Goal: Information Seeking & Learning: Learn about a topic

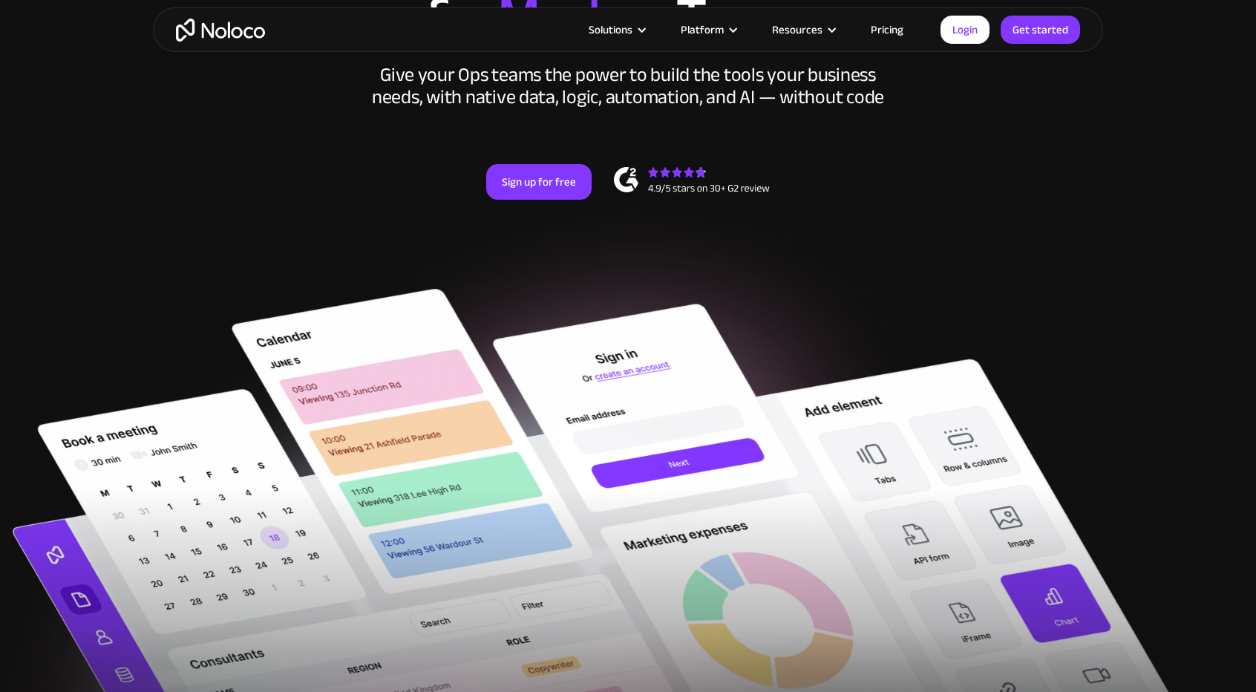
scroll to position [594, 0]
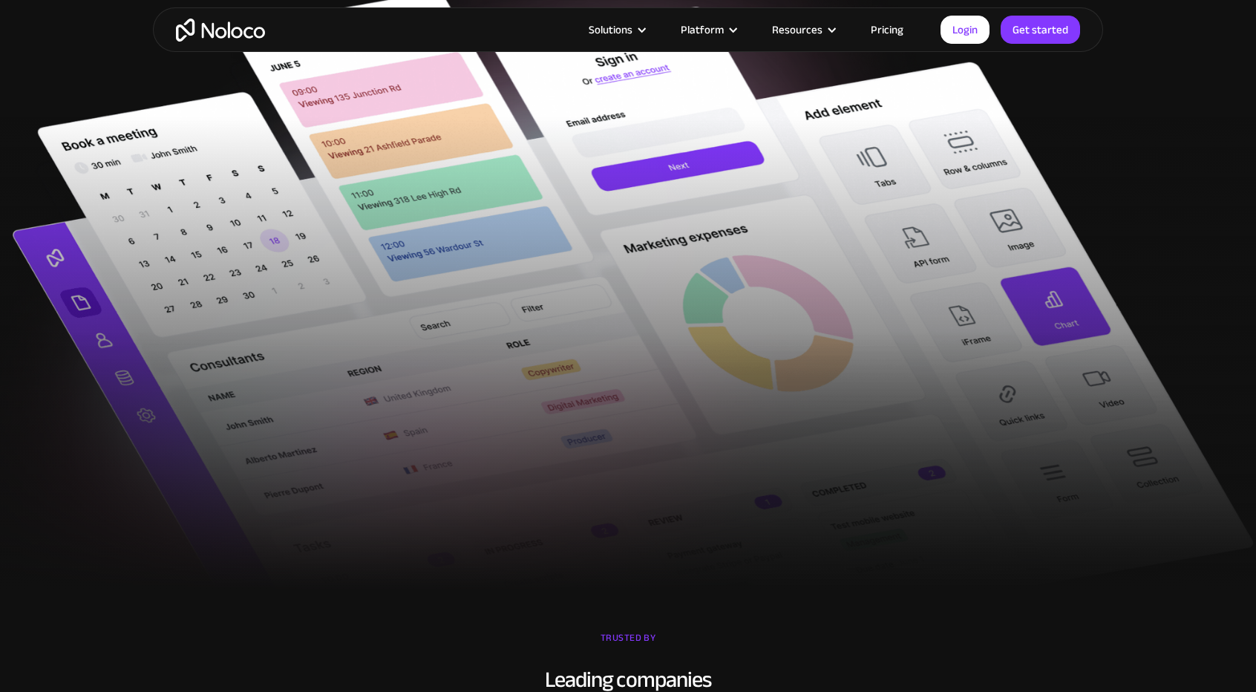
click at [495, 617] on section "TRUSTED BY Leading companies" at bounding box center [628, 693] width 1256 height 207
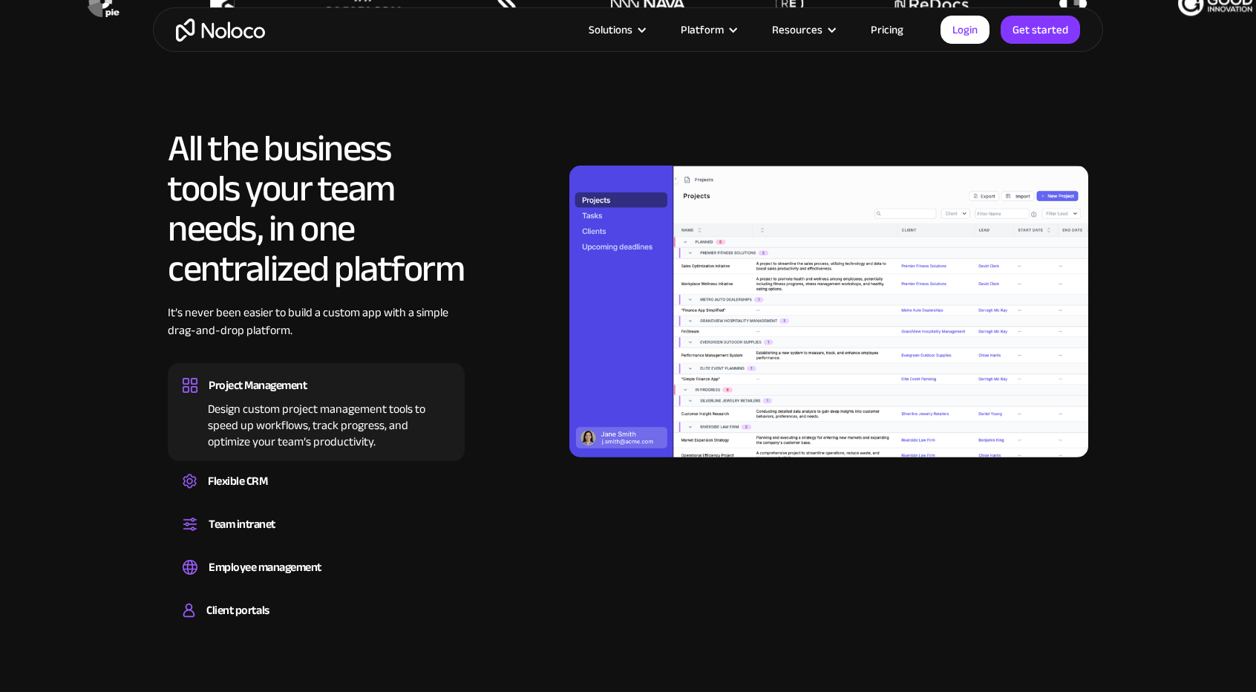
scroll to position [1331, 0]
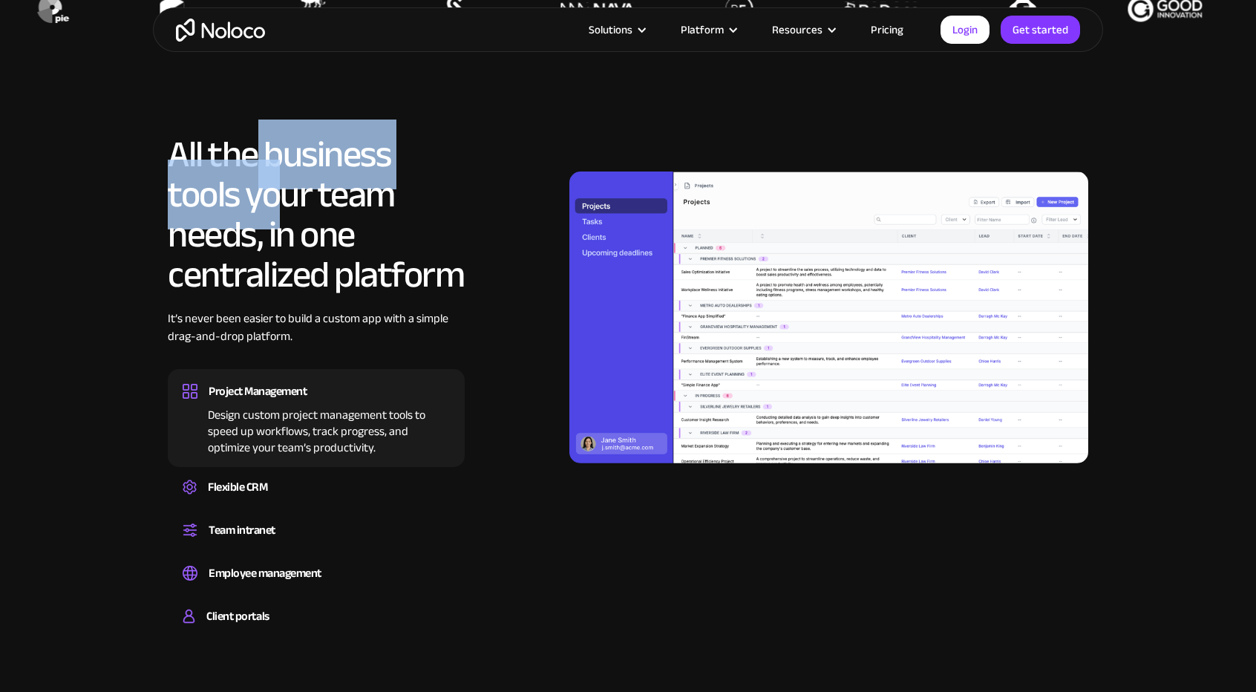
drag, startPoint x: 252, startPoint y: 175, endPoint x: 319, endPoint y: 261, distance: 110.1
click at [313, 257] on h2 "All the business tools your team needs, in one centralized platform" at bounding box center [316, 214] width 297 height 160
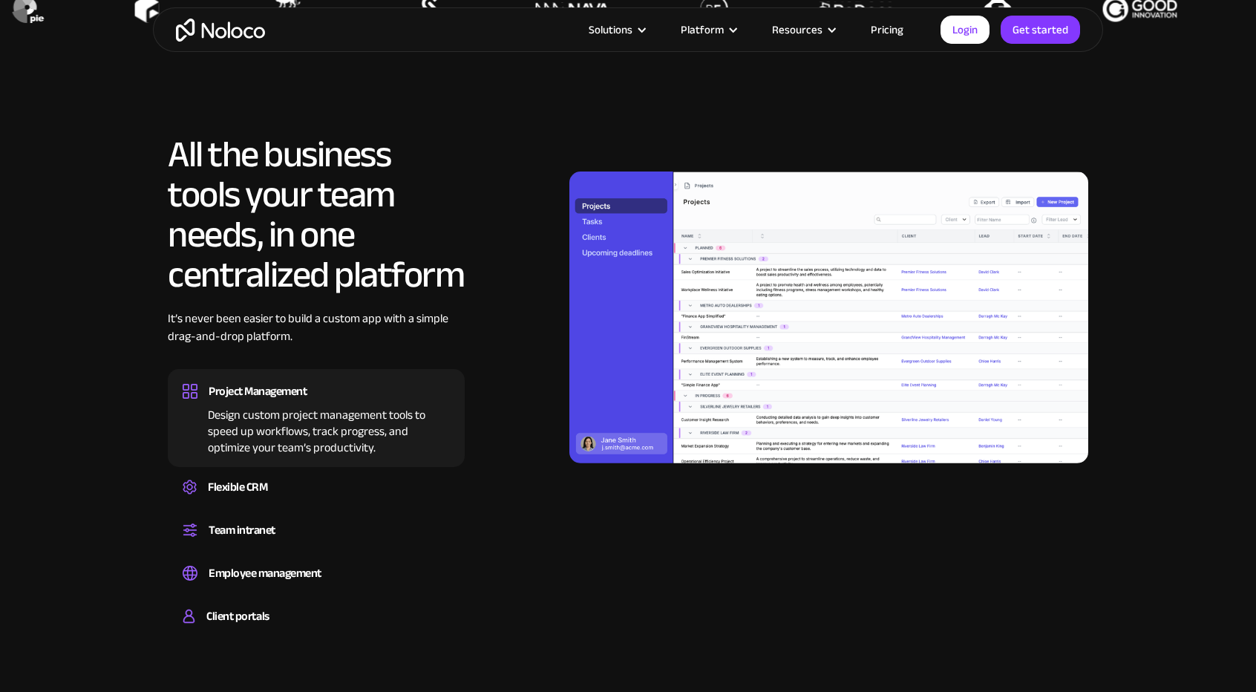
click at [336, 271] on h2 "All the business tools your team needs, in one centralized platform" at bounding box center [316, 214] width 297 height 160
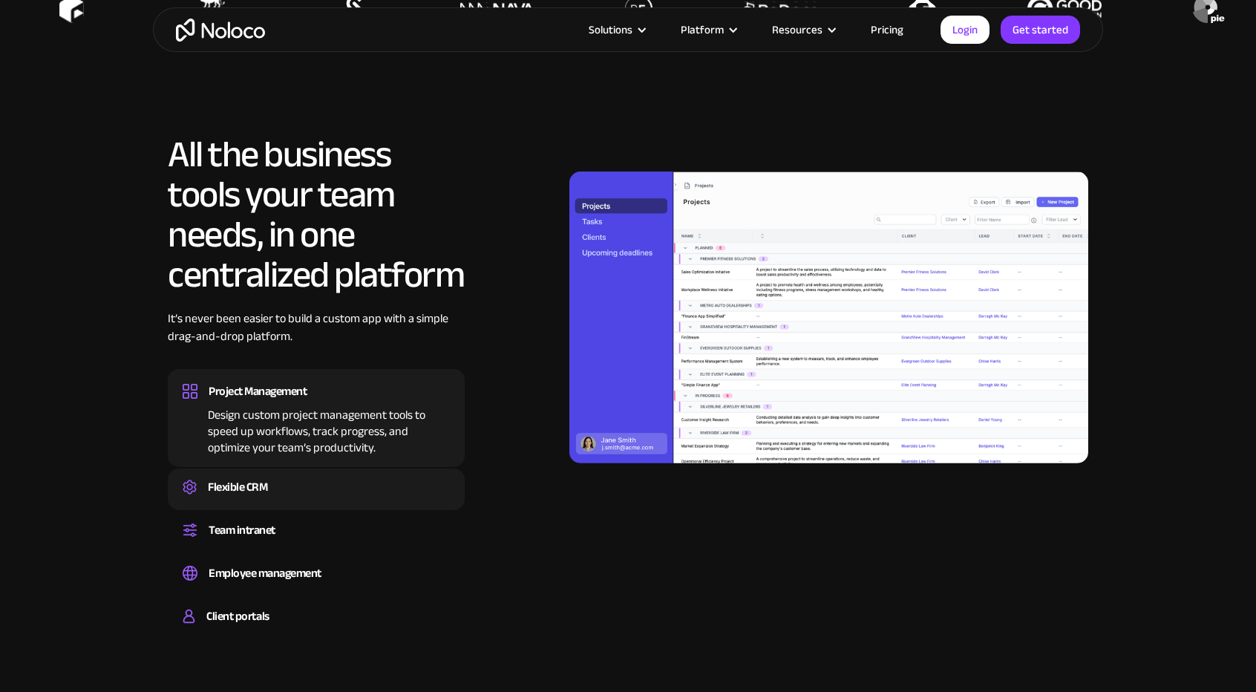
click at [231, 489] on div "Flexible CRM" at bounding box center [237, 487] width 59 height 22
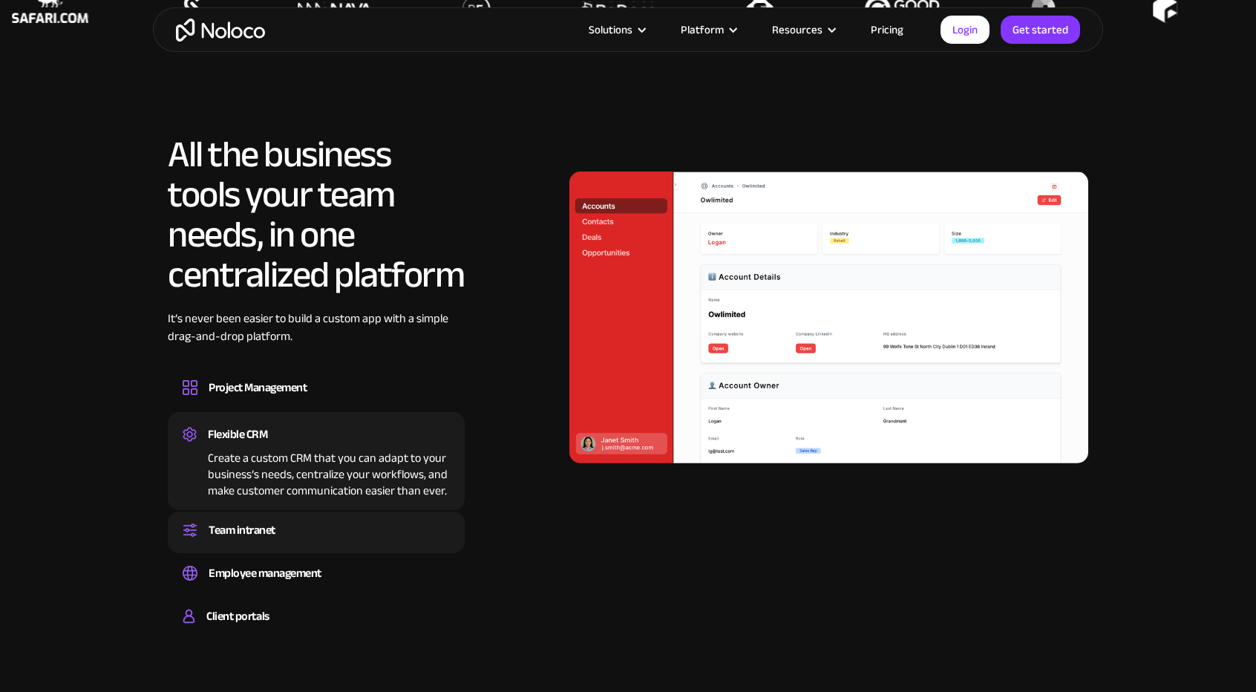
click at [237, 528] on div "Team intranet" at bounding box center [242, 530] width 67 height 22
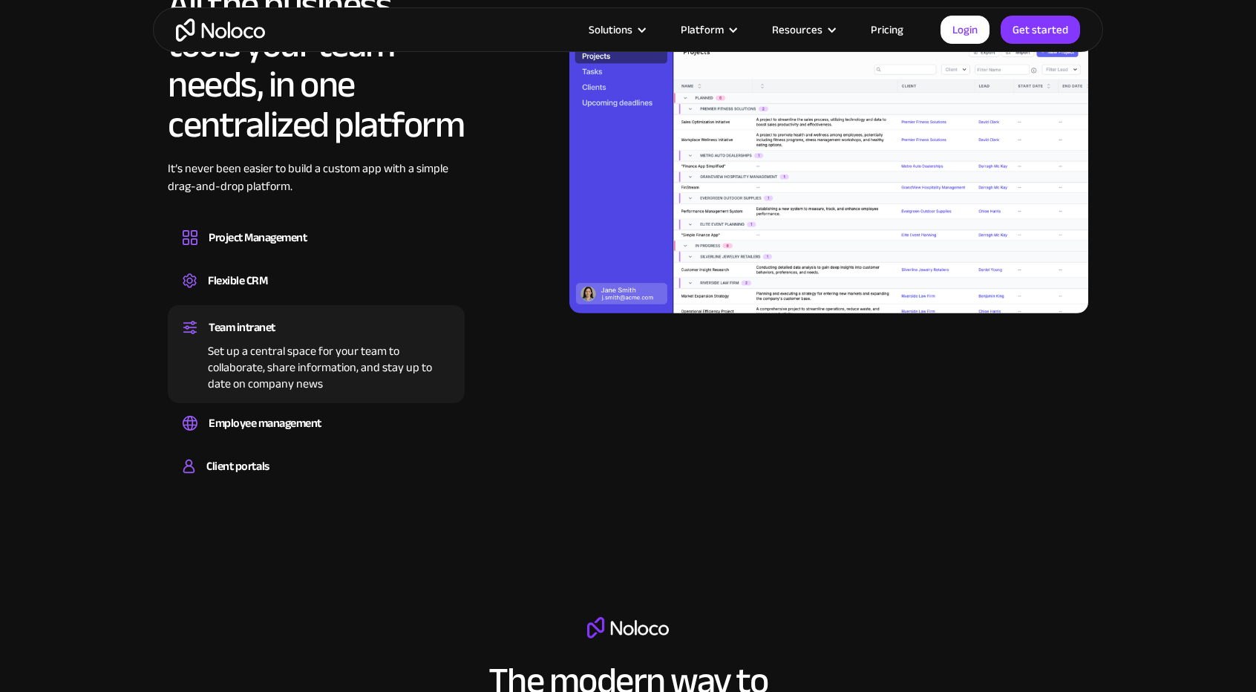
scroll to position [1479, 0]
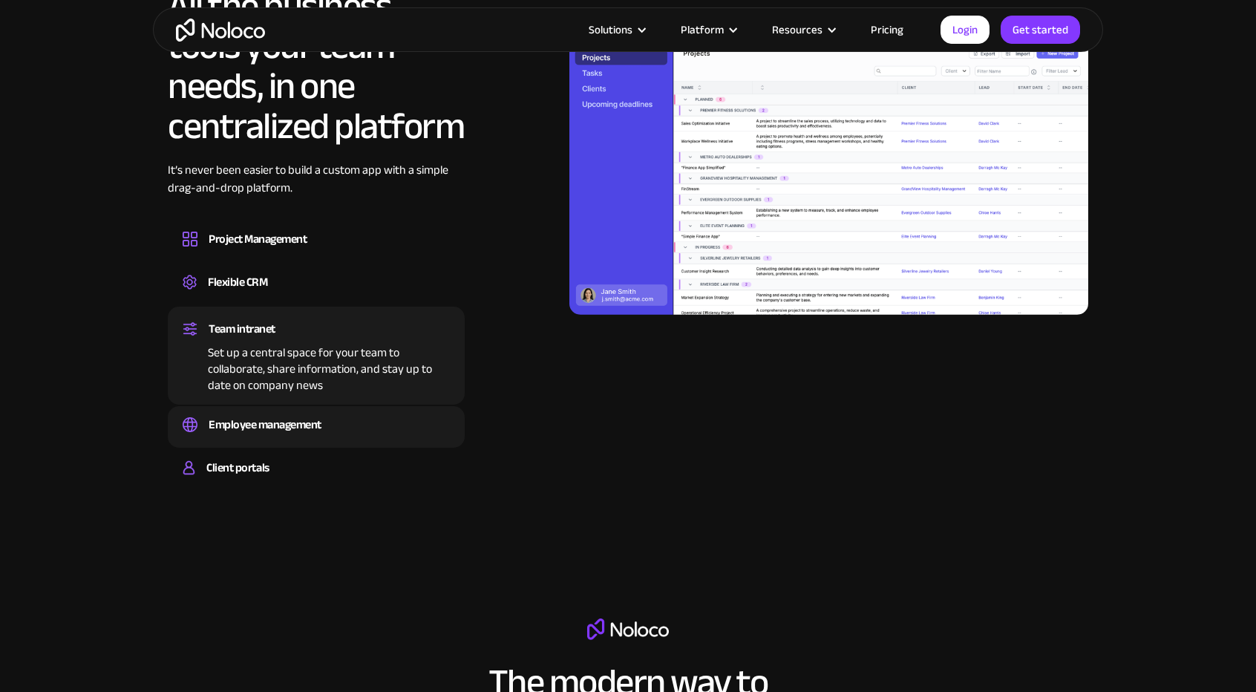
click at [312, 418] on div "Employee management" at bounding box center [265, 425] width 113 height 22
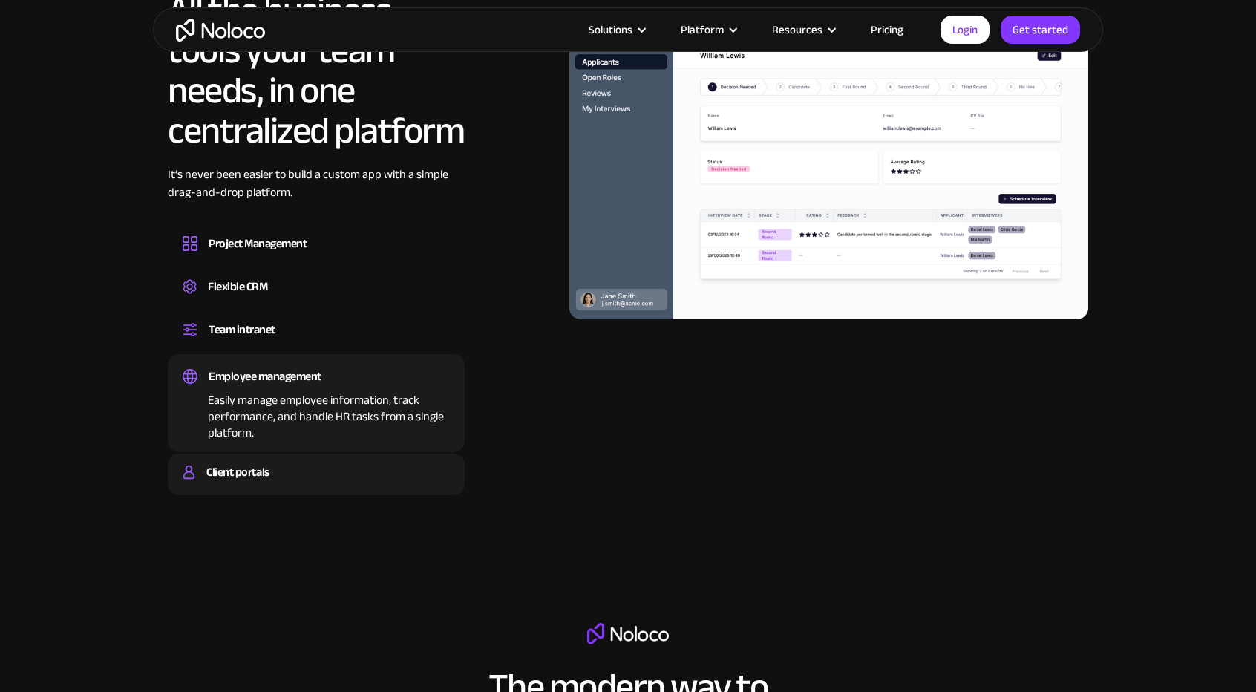
scroll to position [1331, 0]
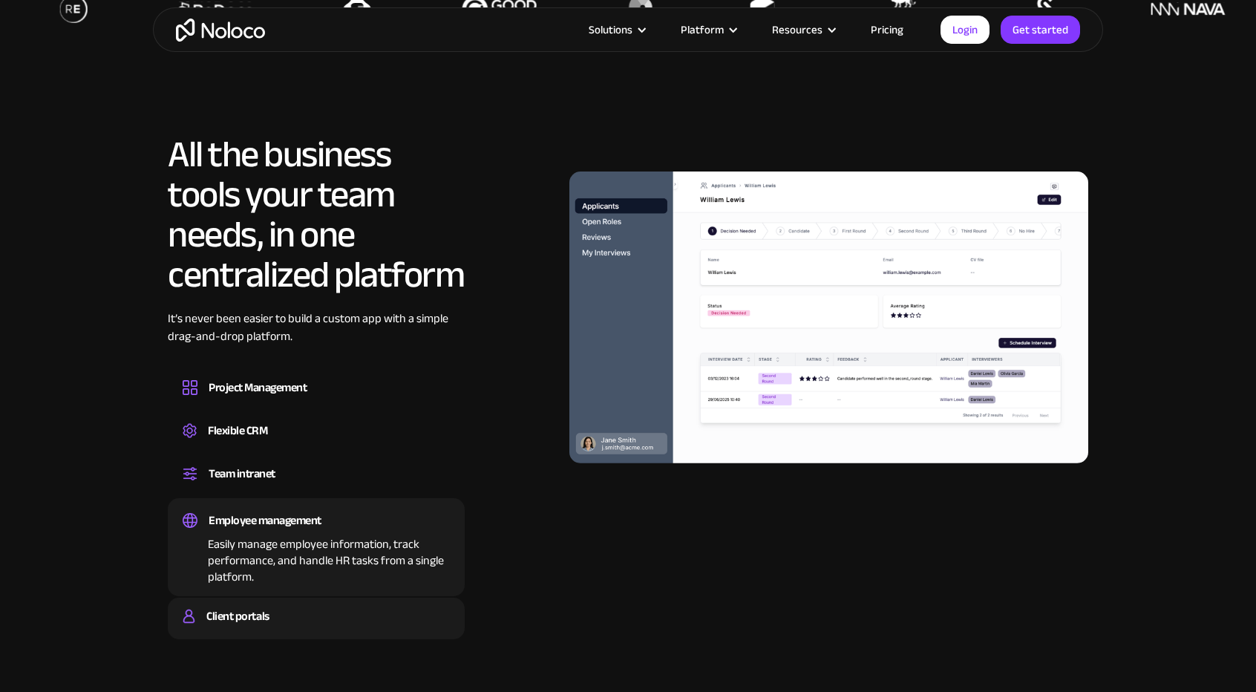
click at [244, 620] on div "Client portals" at bounding box center [237, 616] width 62 height 22
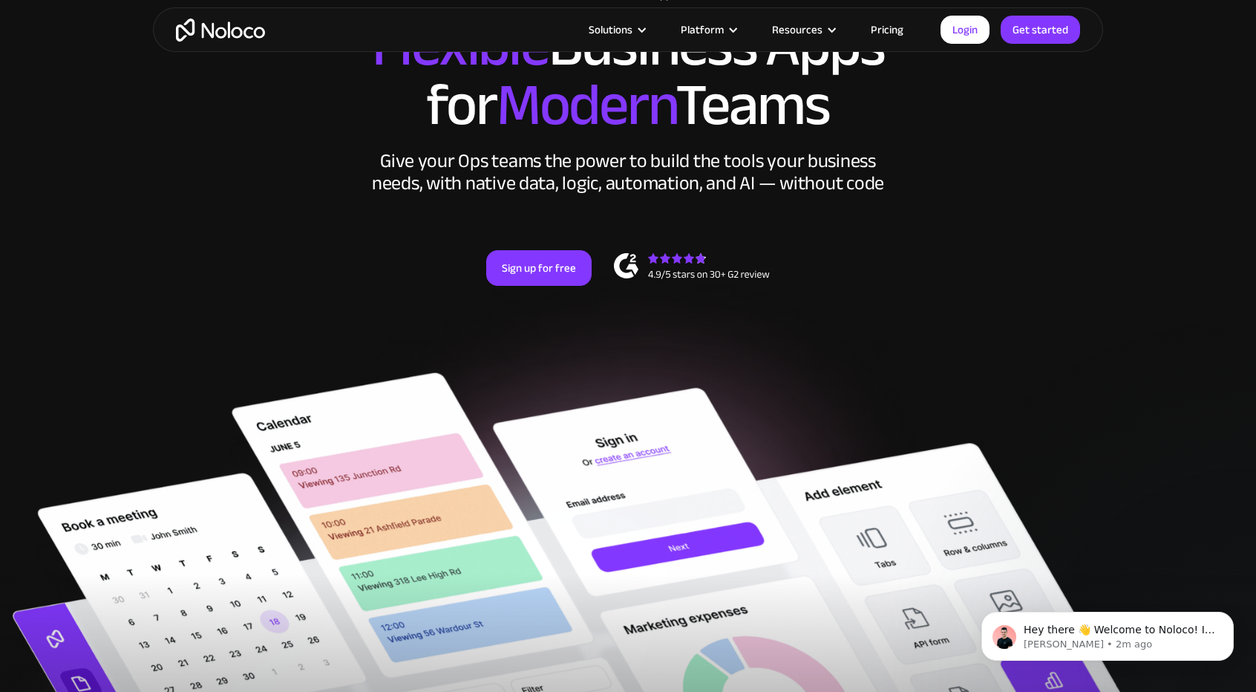
scroll to position [0, 0]
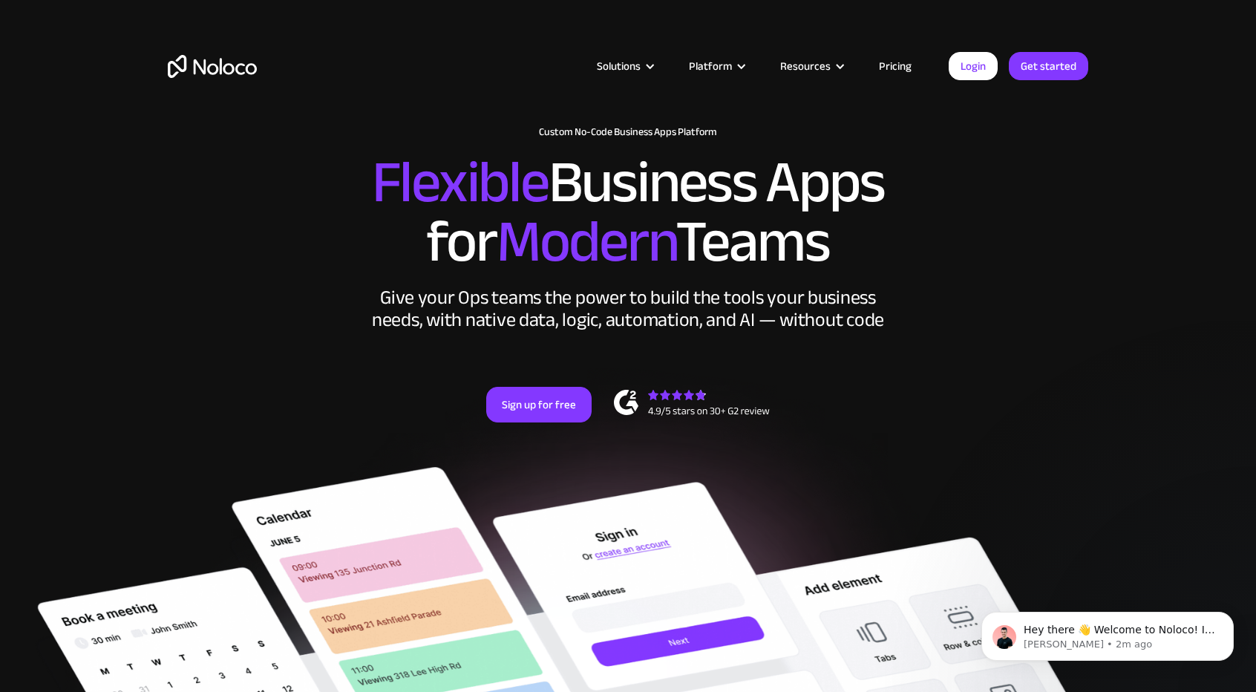
click at [898, 62] on link "Pricing" at bounding box center [896, 65] width 70 height 19
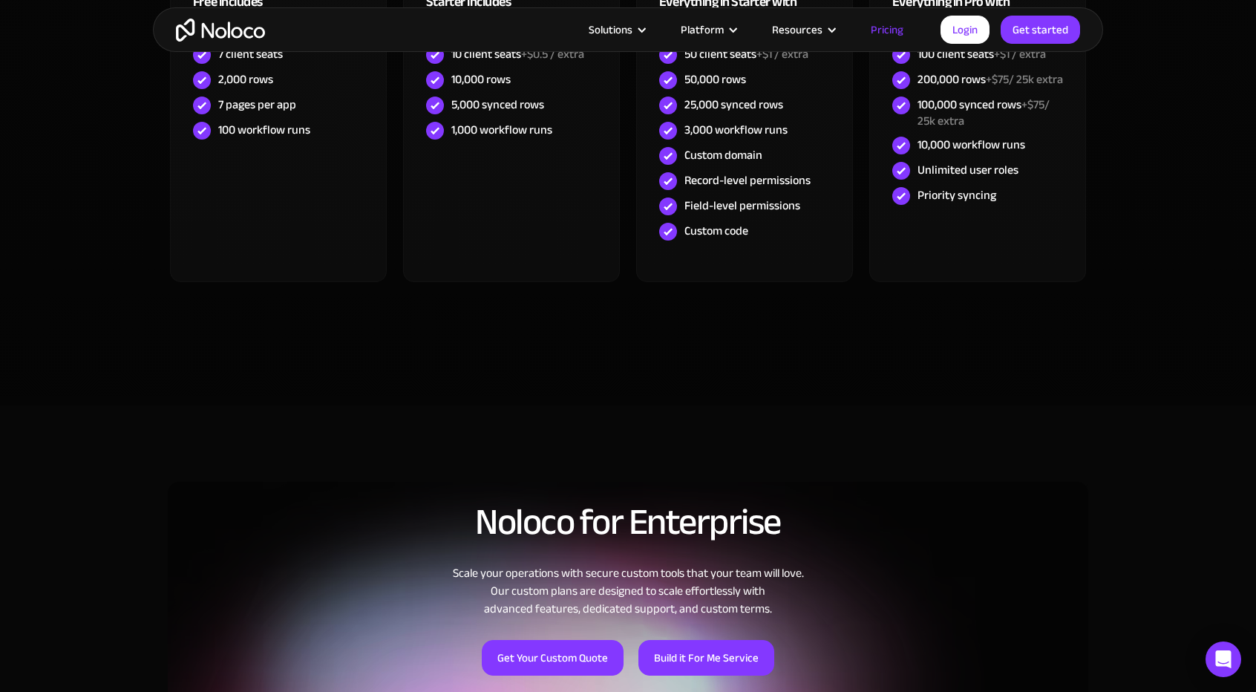
scroll to position [668, 0]
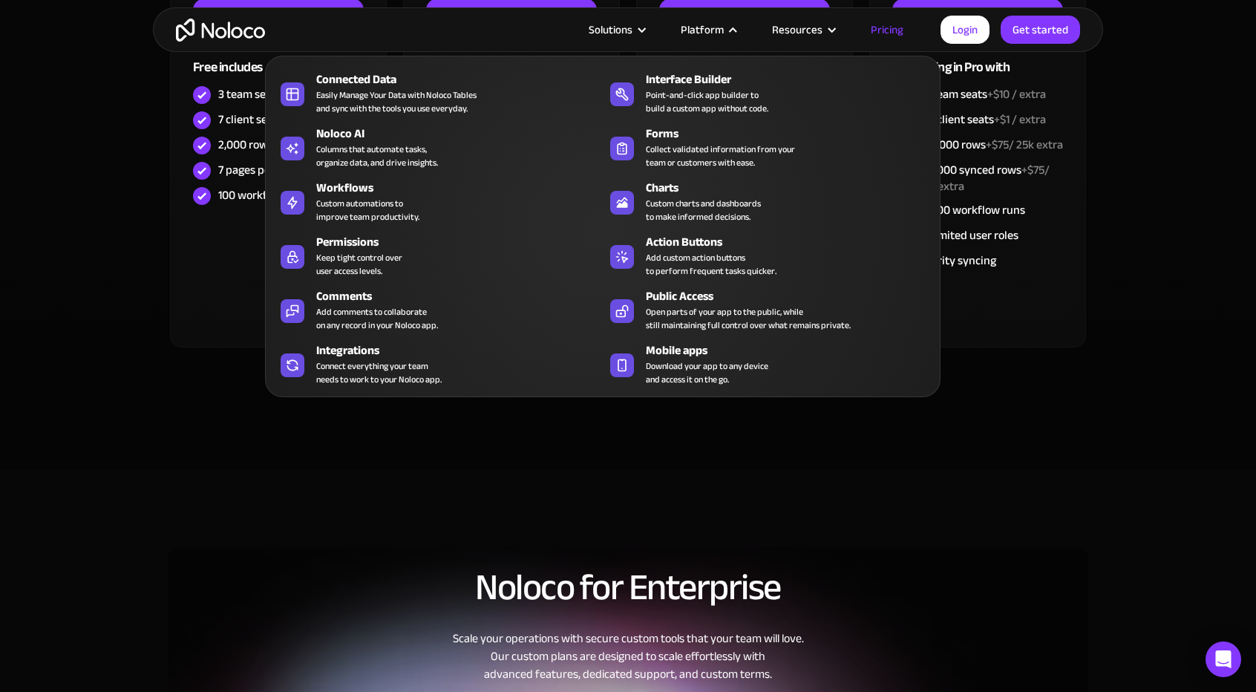
click at [708, 42] on nav "Connected Data Easily Manage Your Data with Noloco Tables and sync with the too…" at bounding box center [603, 216] width 676 height 362
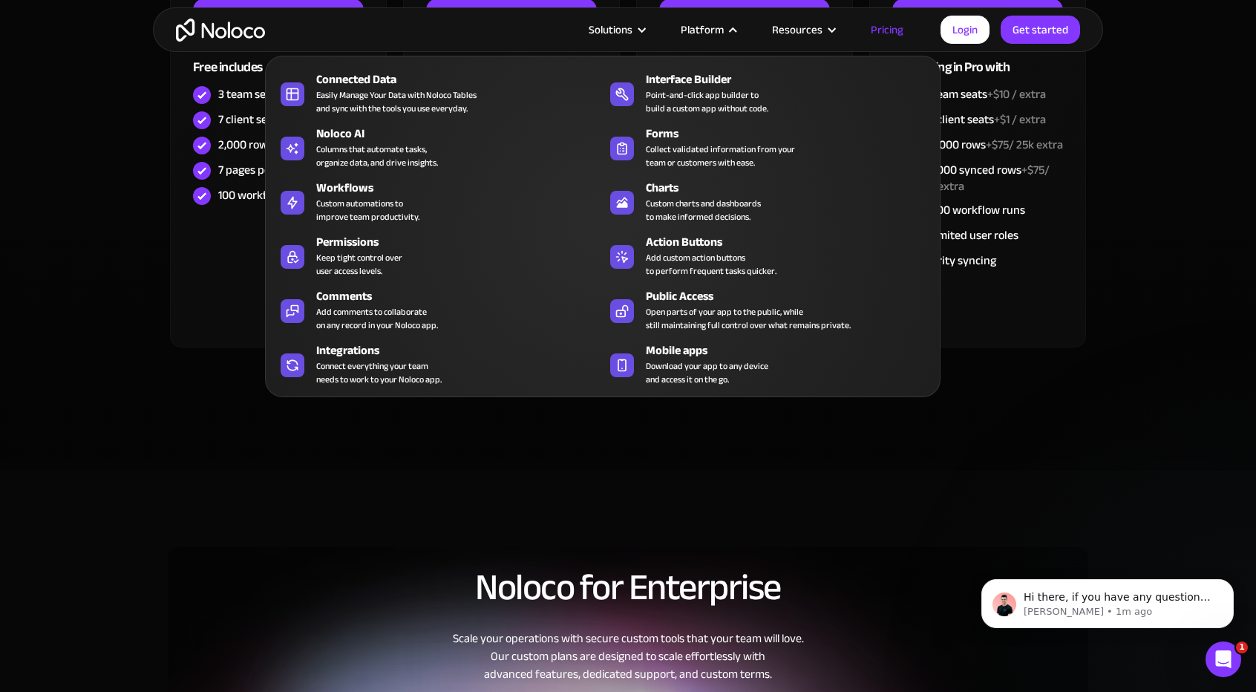
scroll to position [0, 0]
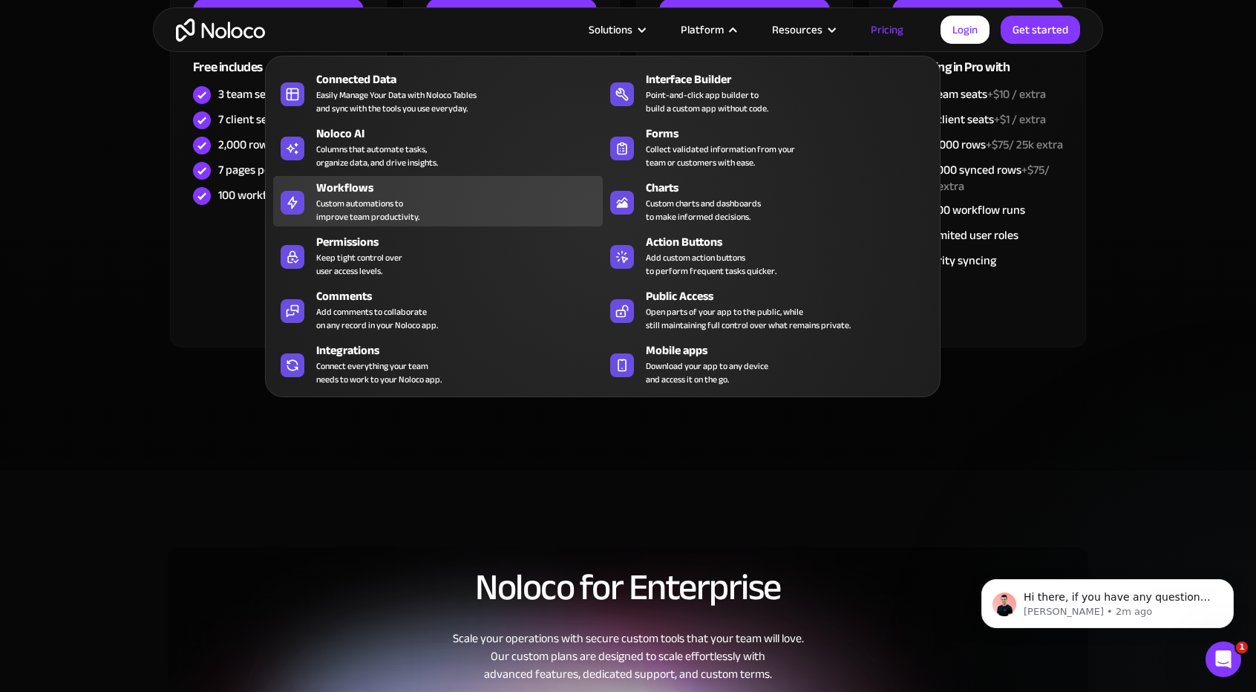
click at [383, 208] on div "Custom automations to improve team productivity." at bounding box center [367, 210] width 103 height 27
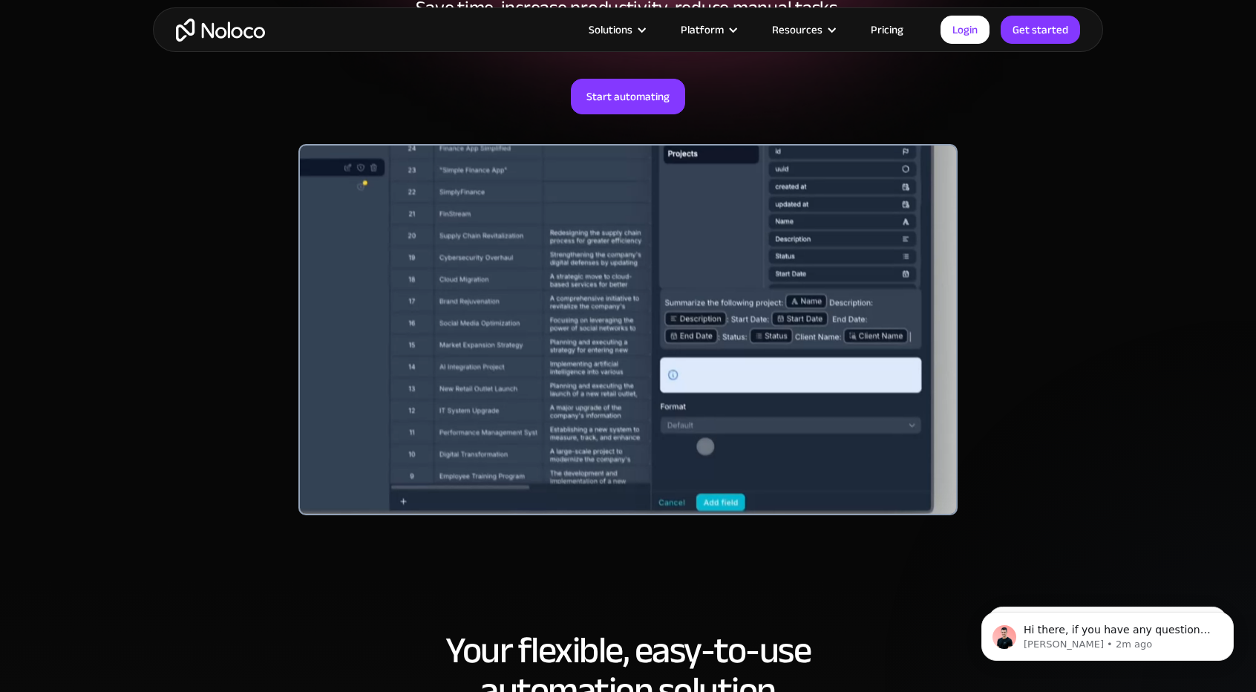
click at [376, 394] on div at bounding box center [629, 329] width 660 height 371
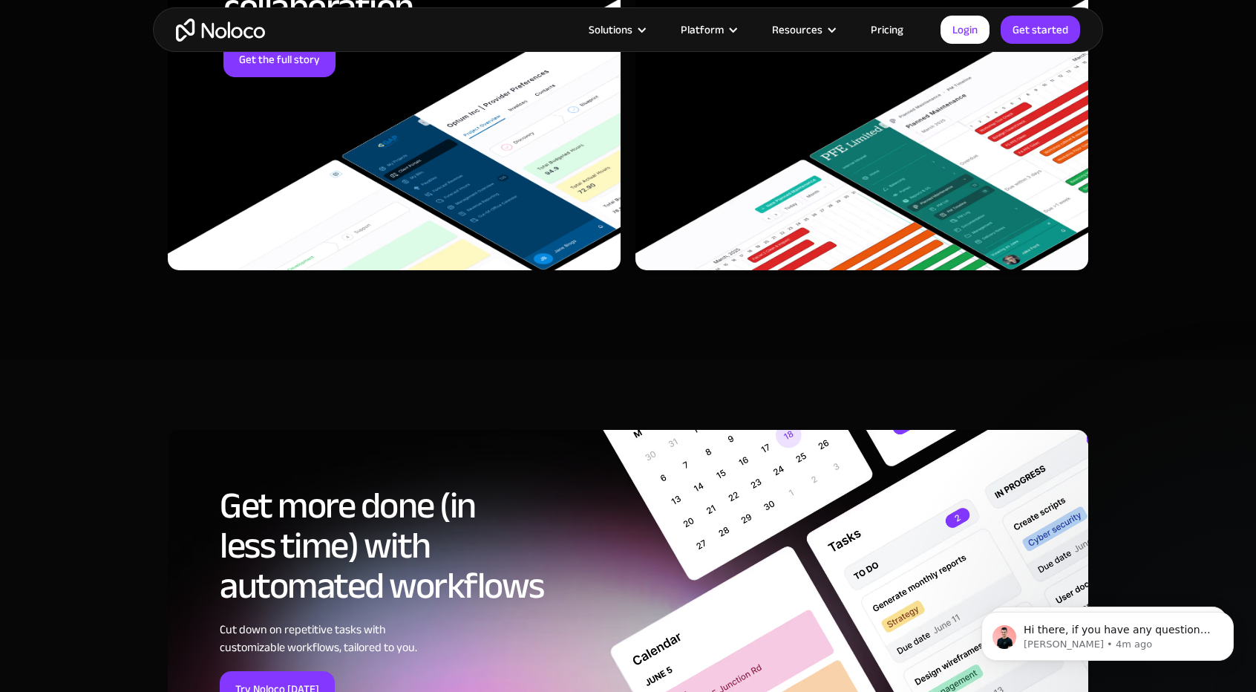
scroll to position [5011, 0]
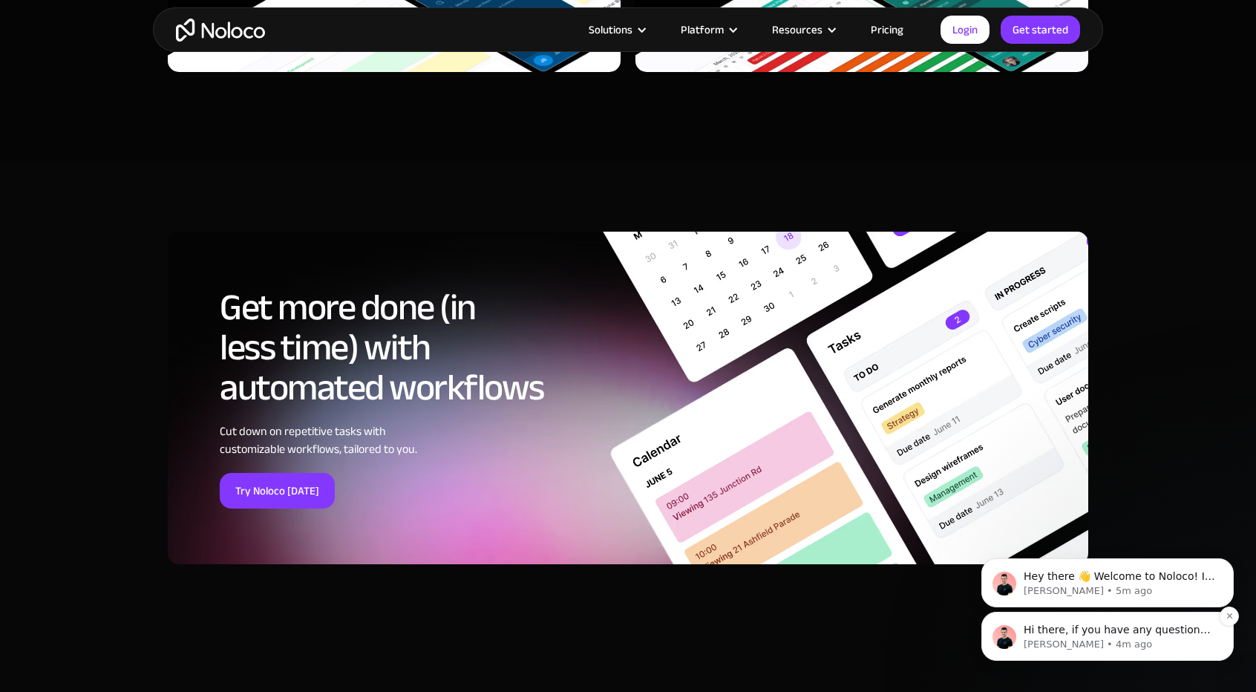
click at [1022, 630] on div "Hi there, if you have any questions about our pricing, just let us know! [PERSO…" at bounding box center [1108, 637] width 230 height 30
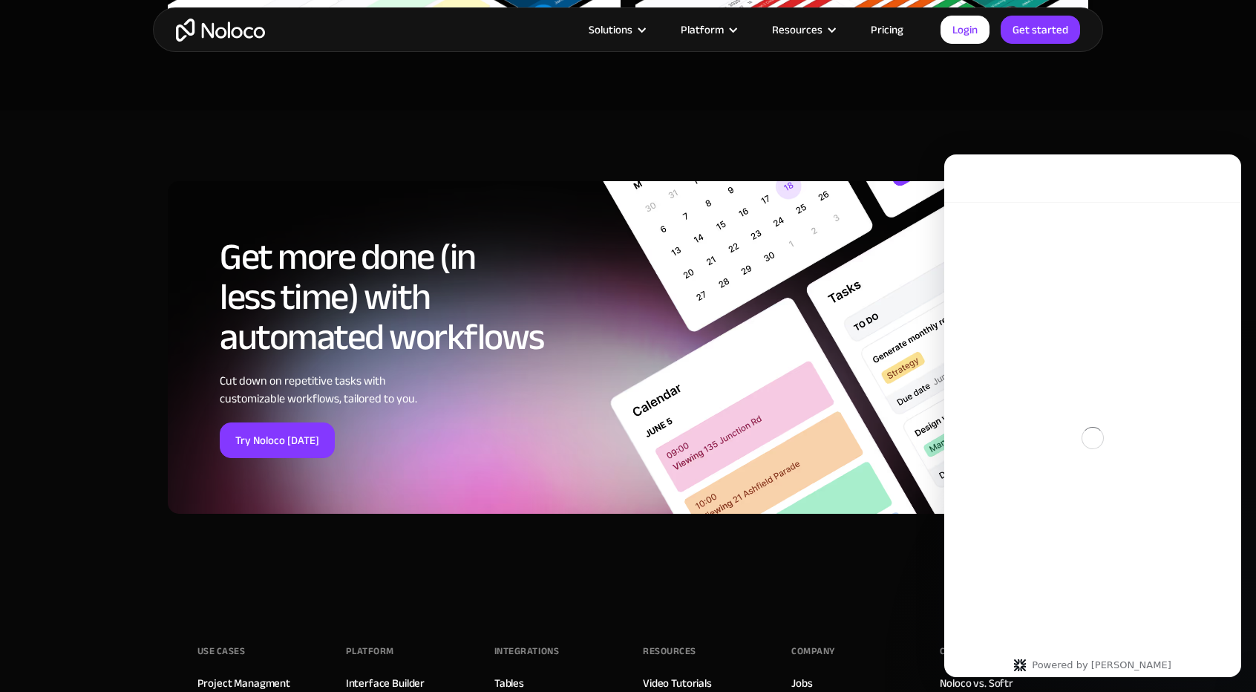
scroll to position [5085, 0]
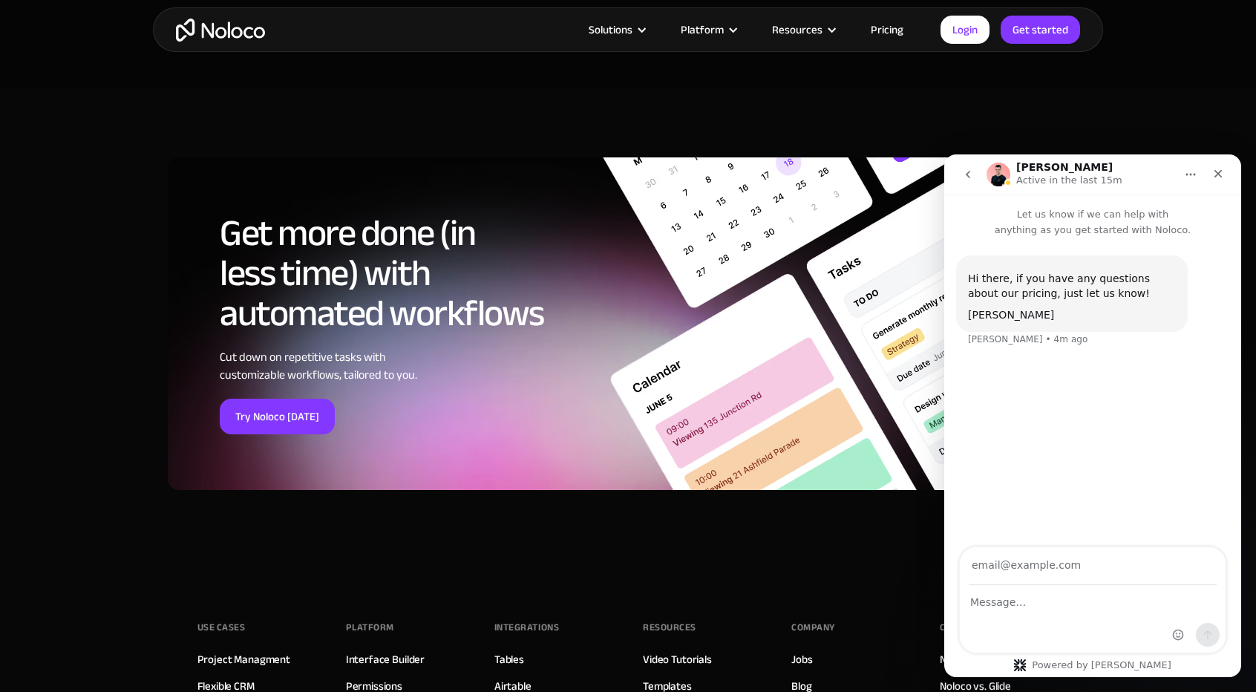
click at [1103, 668] on div "Powered by Fin" at bounding box center [1092, 665] width 180 height 12
click at [1118, 665] on div "Powered by Fin" at bounding box center [1092, 665] width 180 height 12
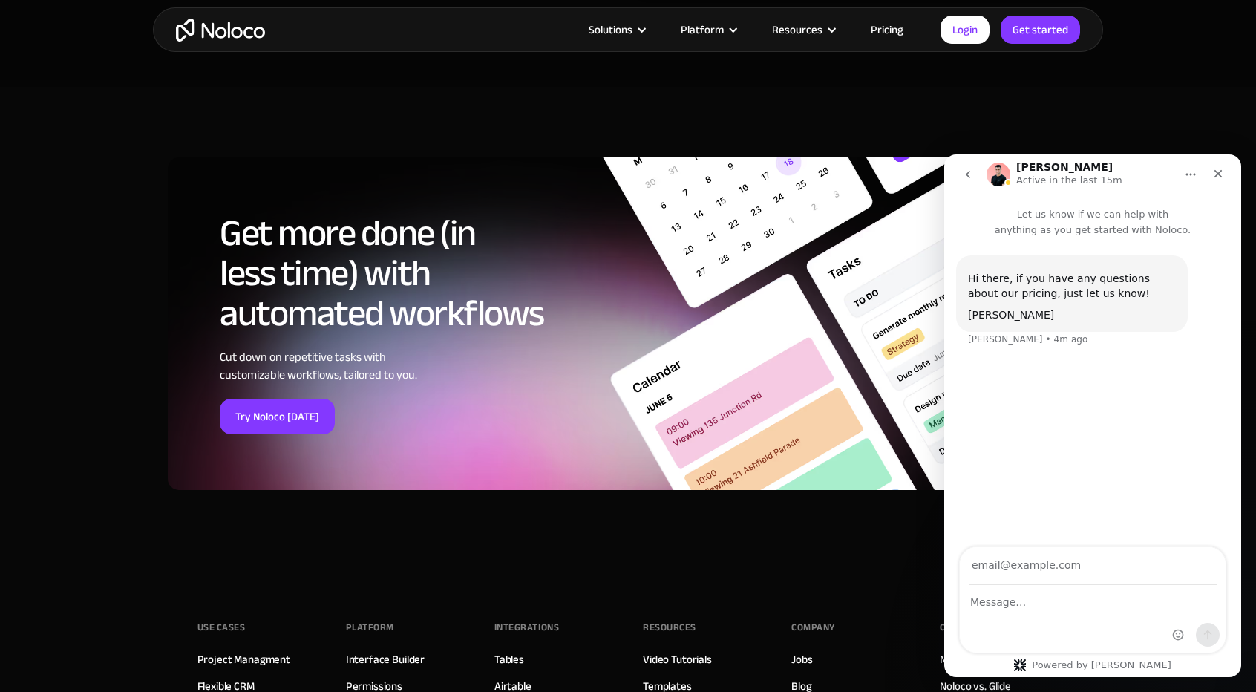
click at [1135, 665] on div "Powered by Fin" at bounding box center [1092, 665] width 180 height 12
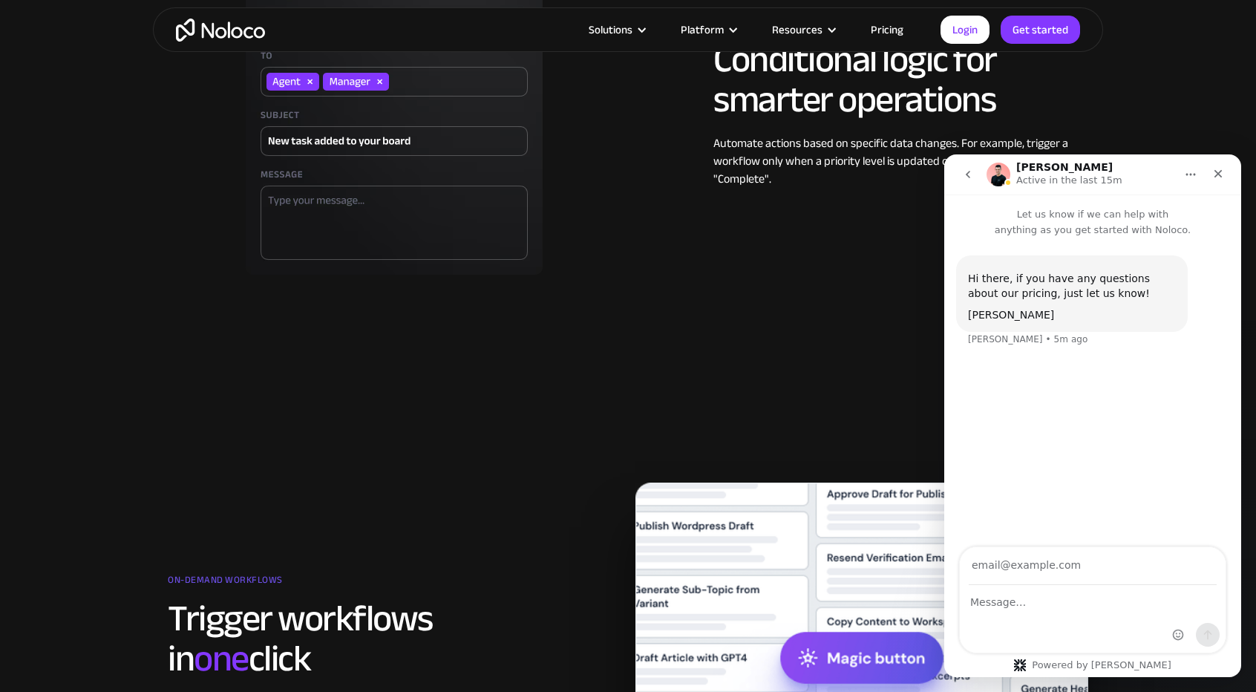
scroll to position [1669, 0]
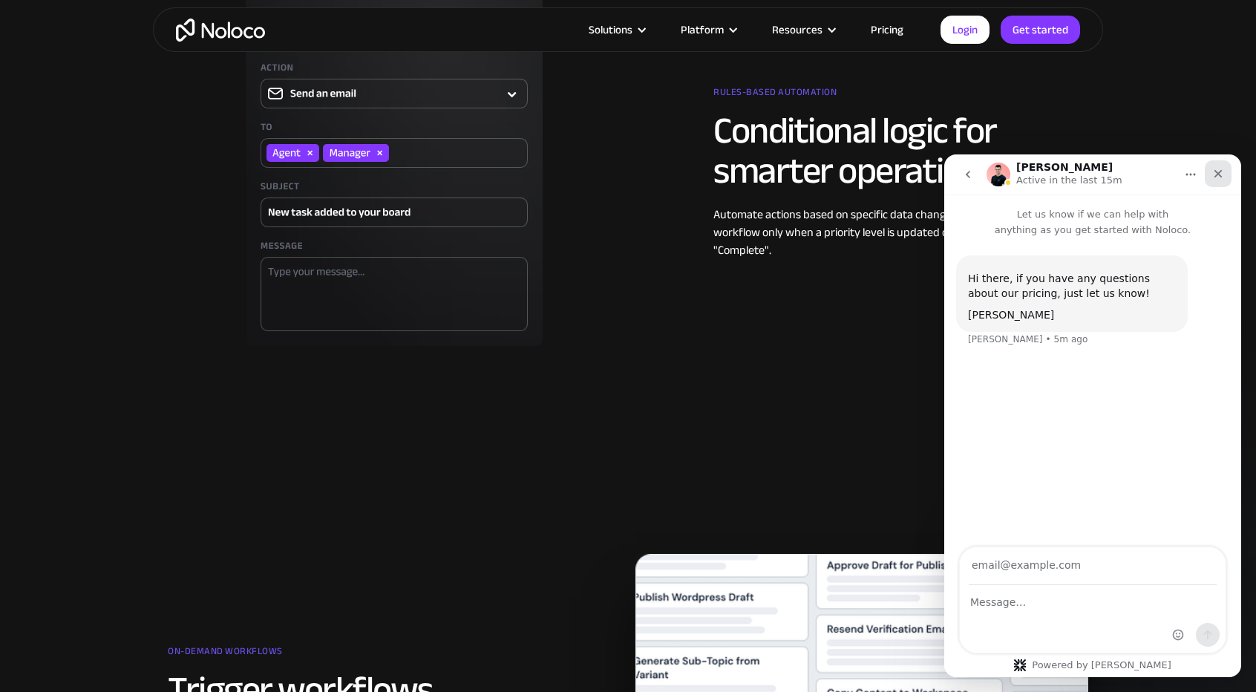
click at [1222, 183] on div "Close" at bounding box center [1218, 173] width 27 height 27
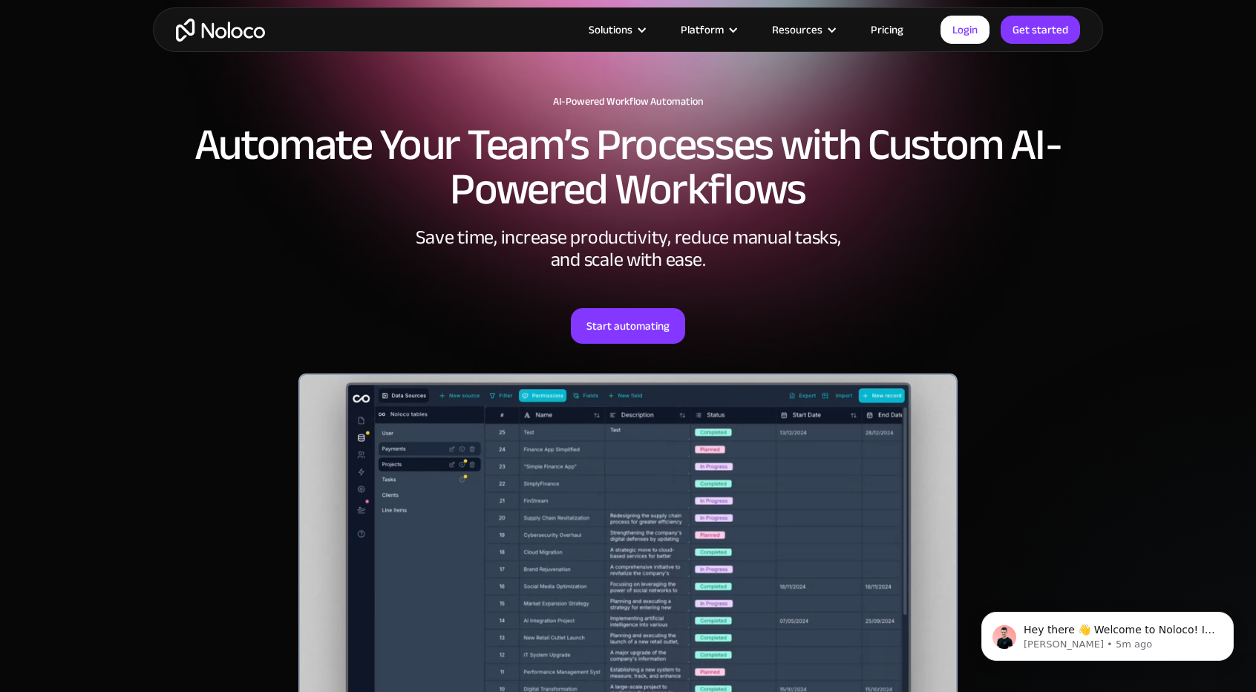
scroll to position [0, 0]
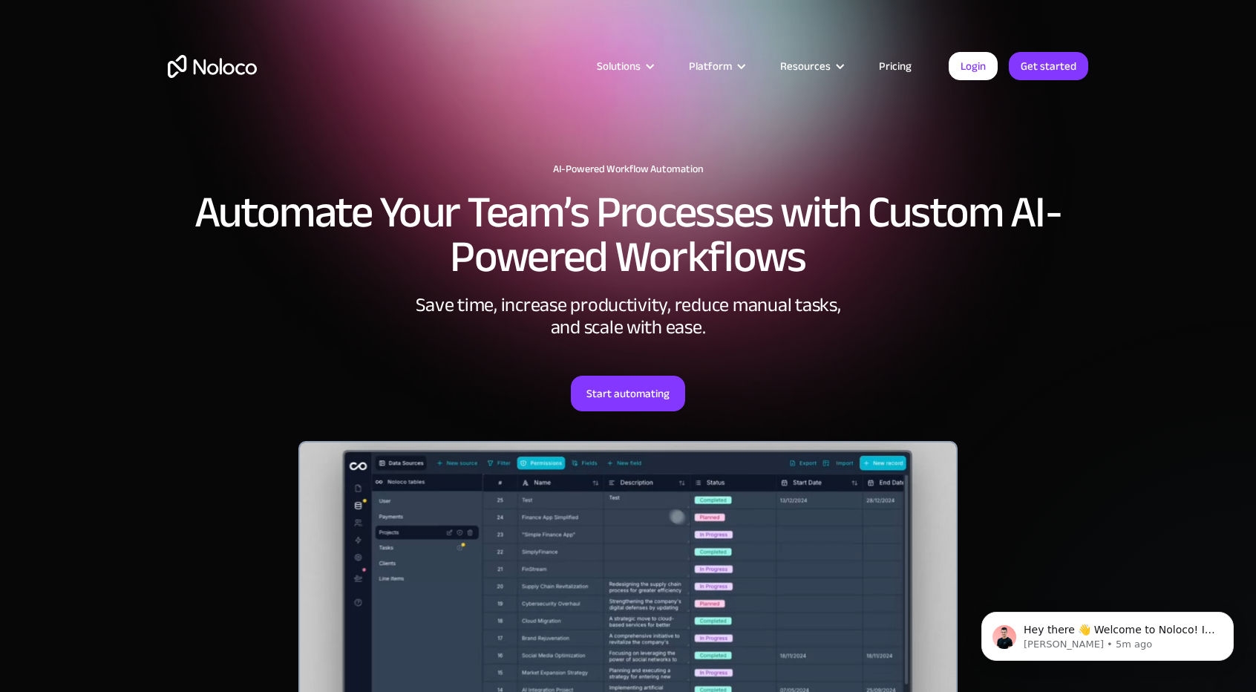
click at [227, 65] on img "home" at bounding box center [212, 66] width 89 height 23
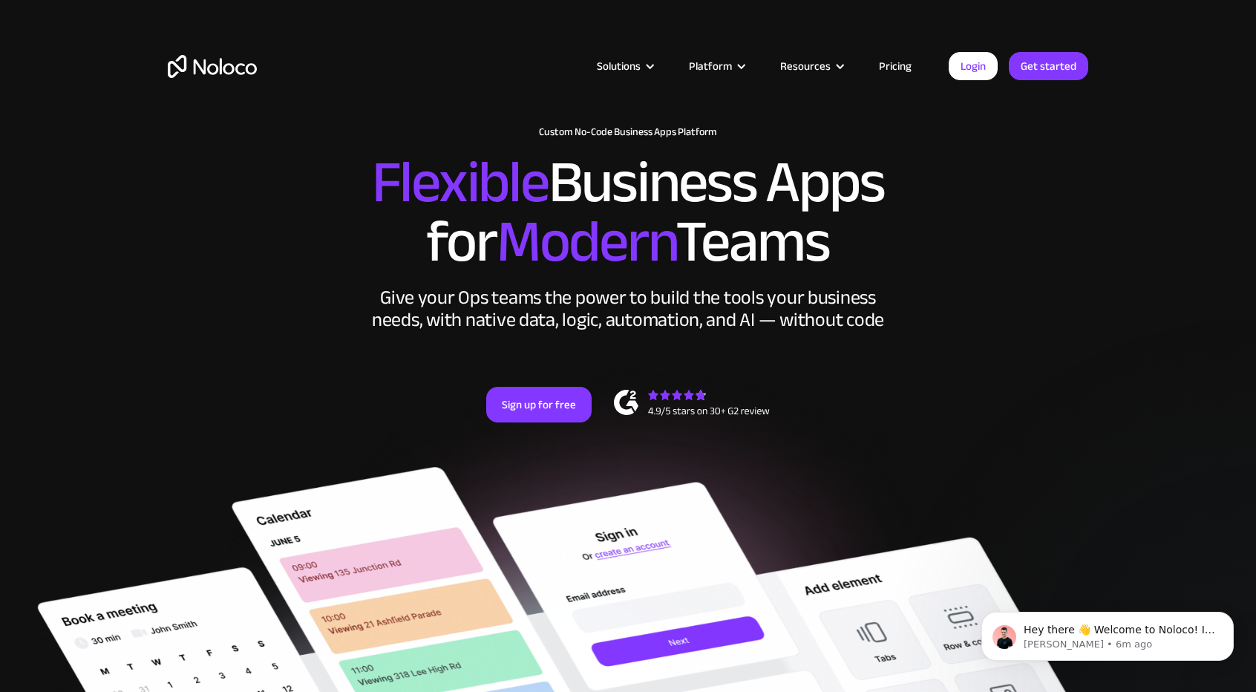
click at [886, 62] on link "Pricing" at bounding box center [896, 65] width 70 height 19
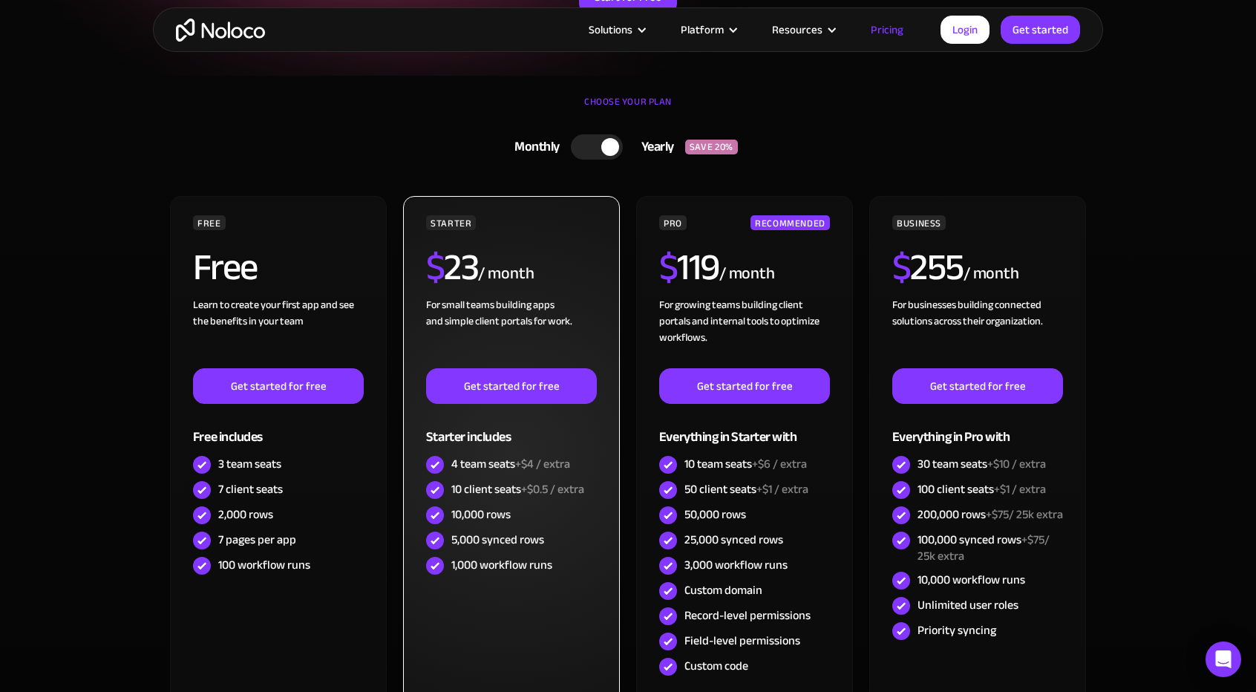
scroll to position [297, 0]
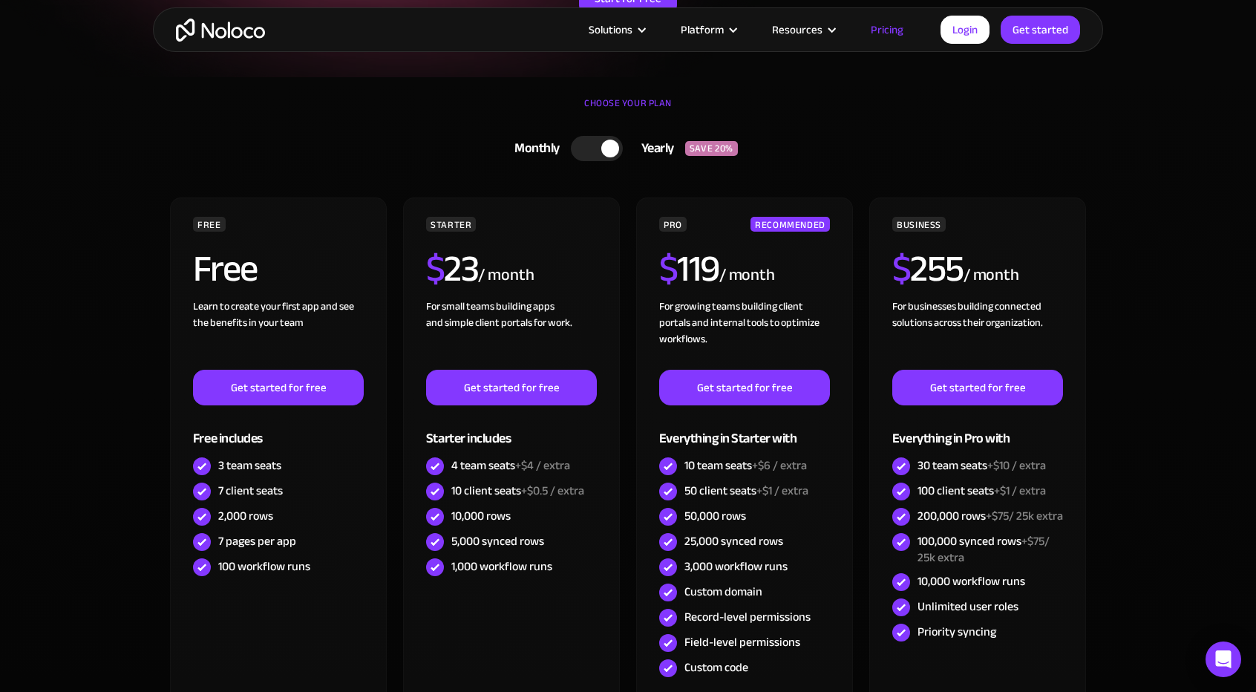
click at [585, 154] on div at bounding box center [597, 148] width 52 height 25
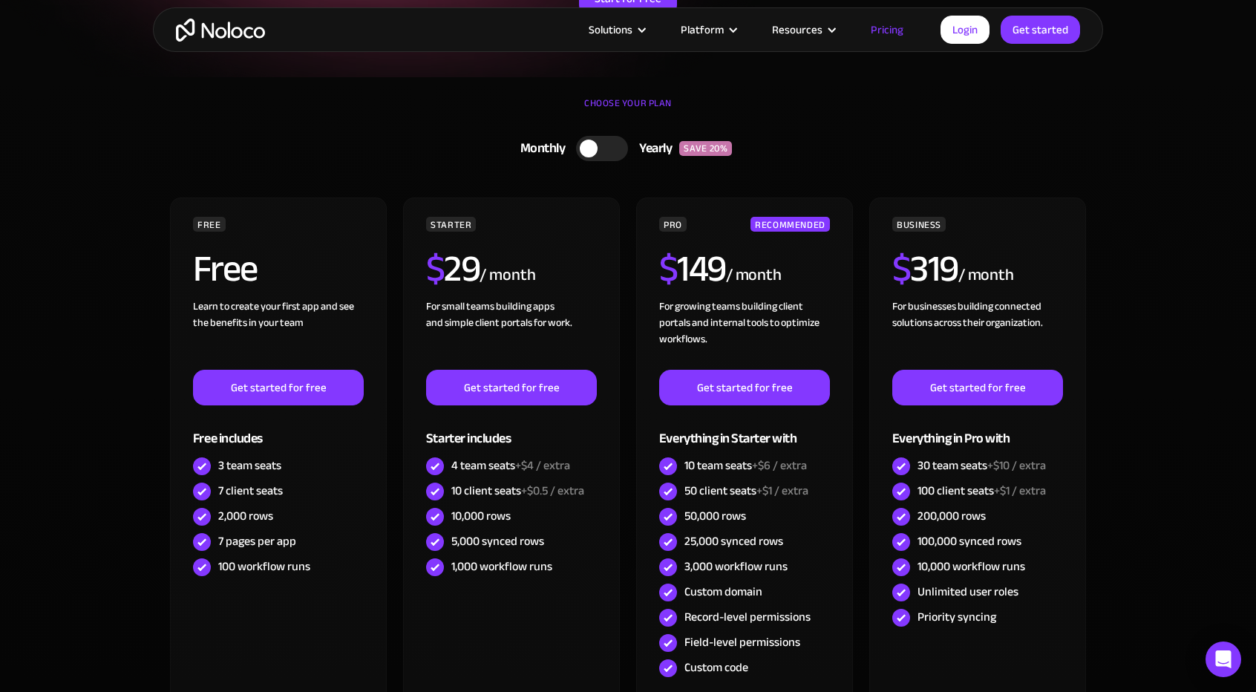
click at [607, 154] on div at bounding box center [602, 148] width 52 height 25
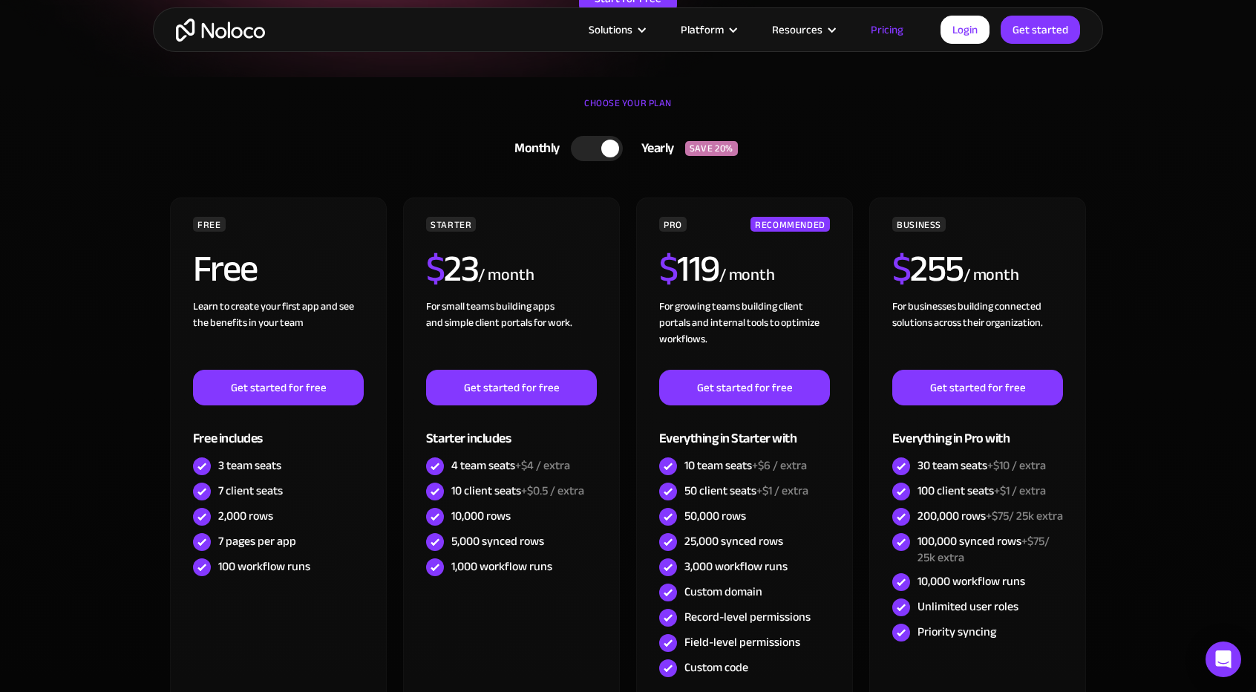
click at [593, 148] on div at bounding box center [597, 148] width 52 height 25
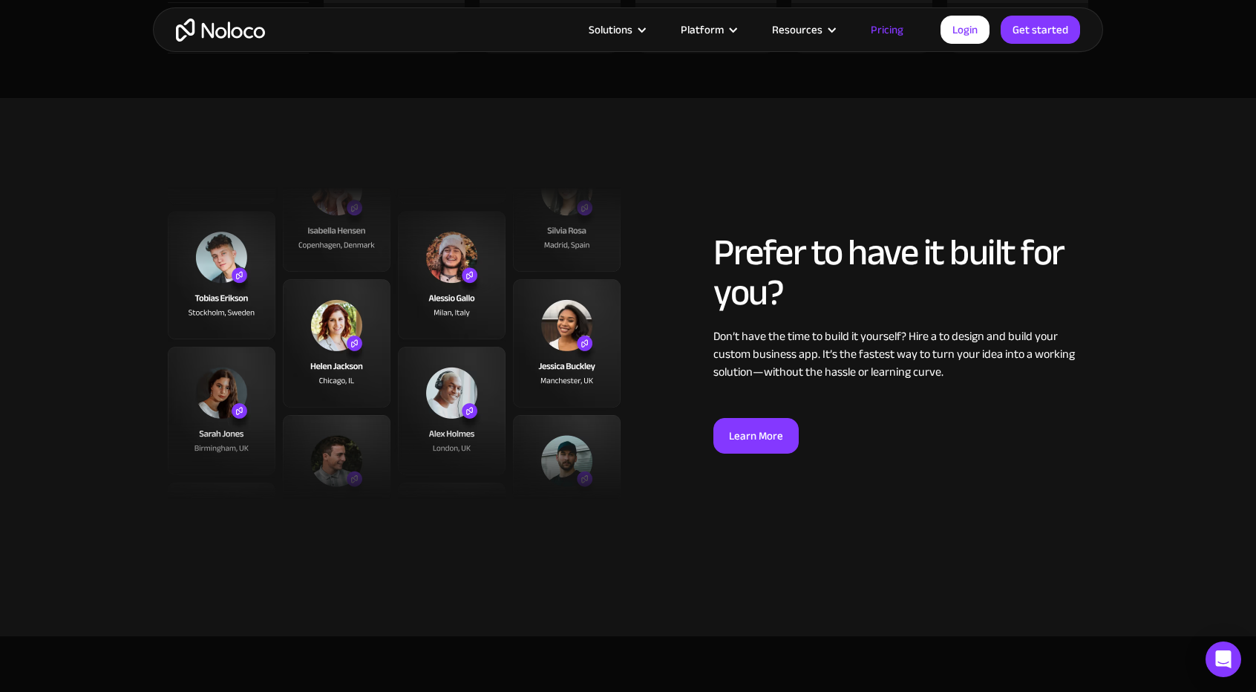
scroll to position [5346, 0]
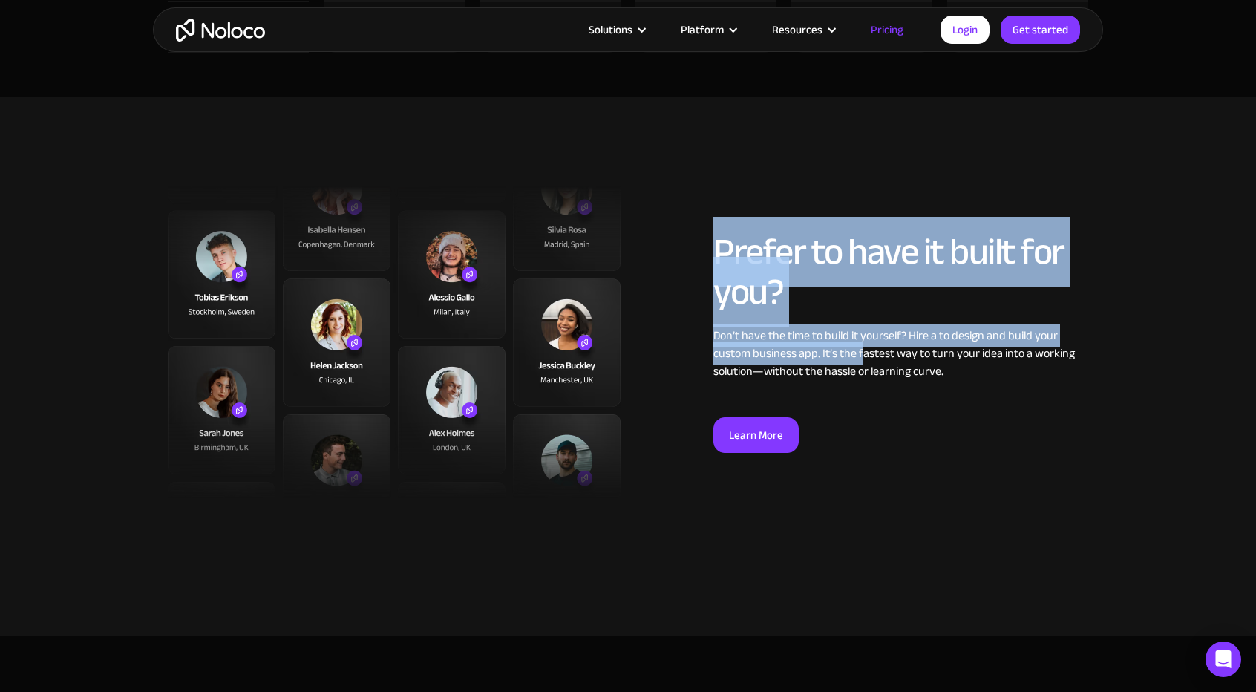
drag, startPoint x: 713, startPoint y: 274, endPoint x: 879, endPoint y: 365, distance: 189.8
click at [867, 363] on div "Prefer to have it built for you? Don’t have the time to build it yourself? Hire…" at bounding box center [862, 342] width 468 height 221
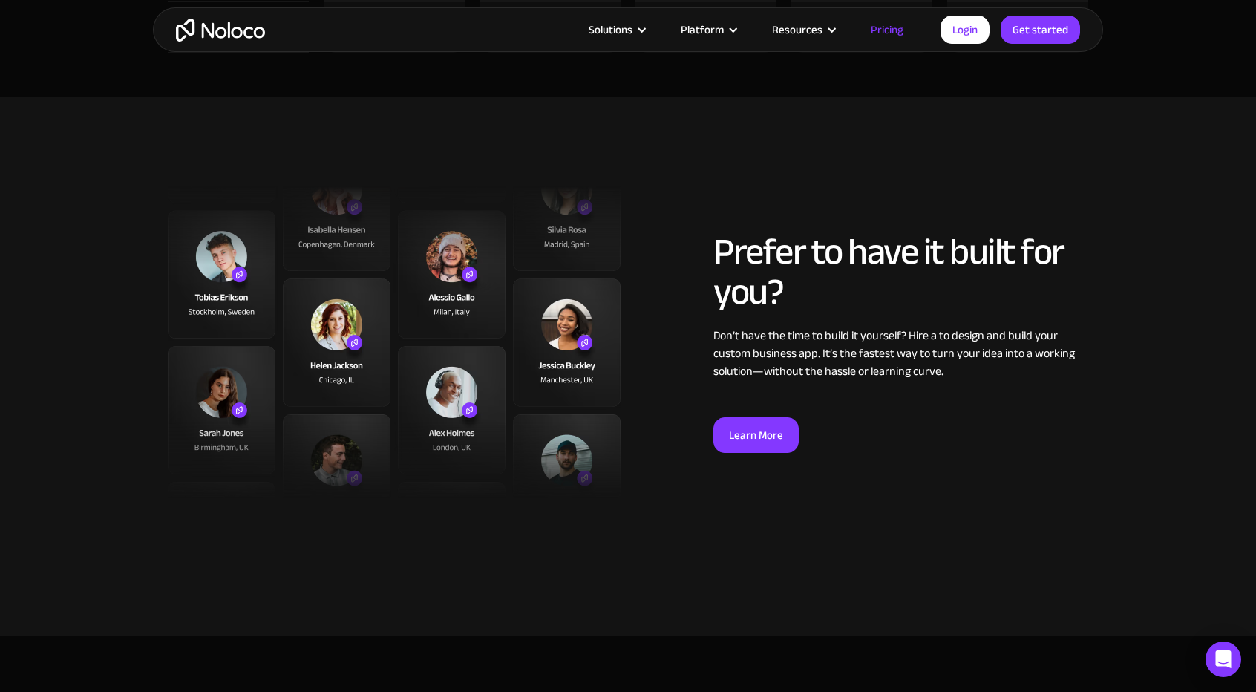
click at [885, 366] on div "Don’t have the time to build it yourself? Hire a to design and build your custo…" at bounding box center [901, 353] width 375 height 53
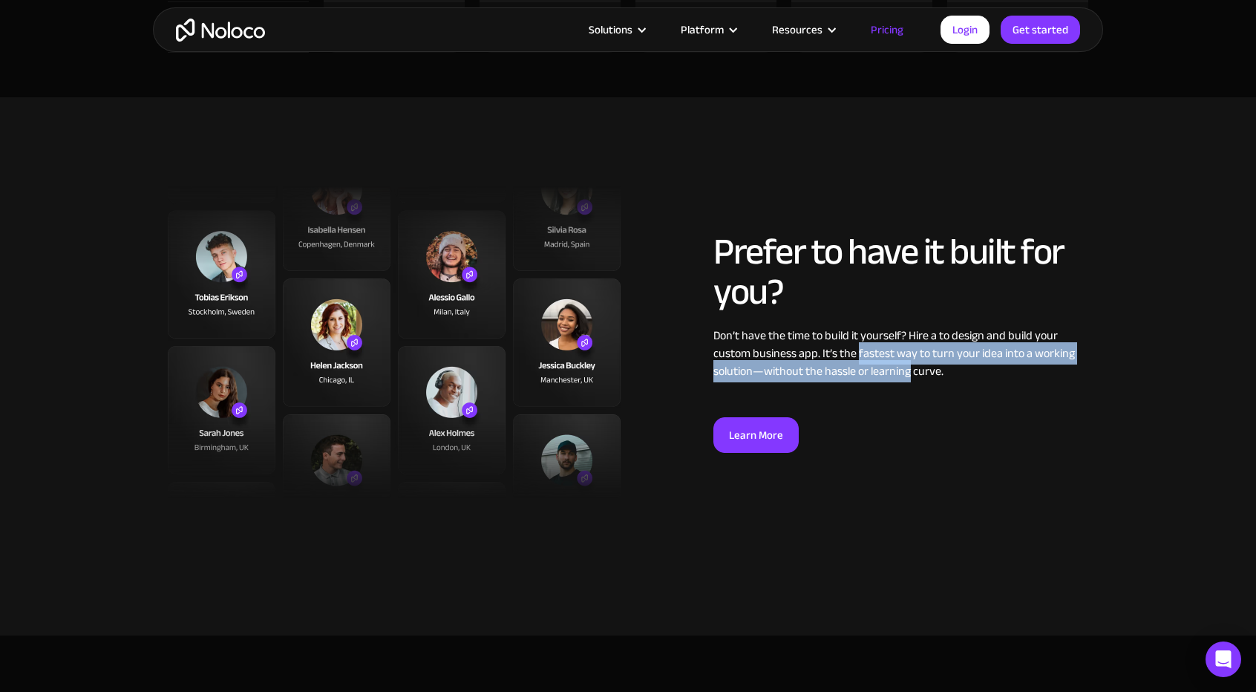
drag, startPoint x: 885, startPoint y: 366, endPoint x: 763, endPoint y: 274, distance: 152.7
click at [800, 301] on div "Prefer to have it built for you? Don’t have the time to build it yourself? Hire…" at bounding box center [901, 342] width 375 height 221
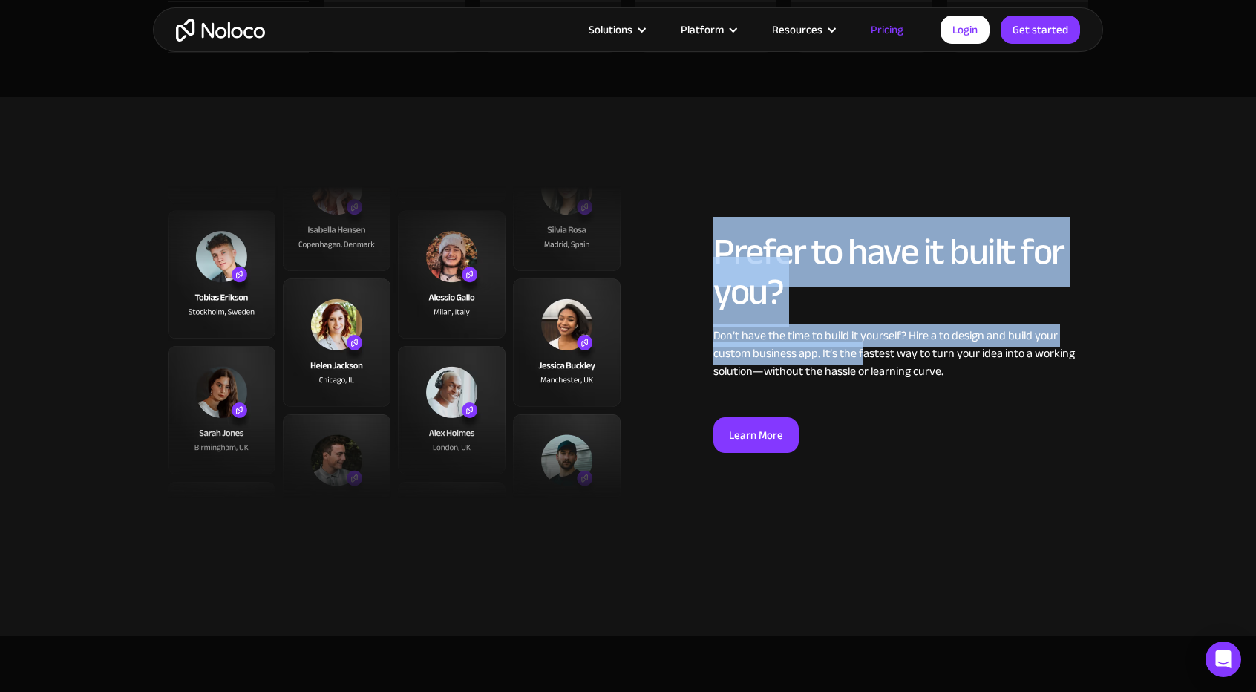
drag, startPoint x: 694, startPoint y: 232, endPoint x: 913, endPoint y: 375, distance: 262.0
click at [881, 367] on div "Prefer to have it built for you? Don’t have the time to build it yourself? Hire…" at bounding box center [862, 342] width 468 height 221
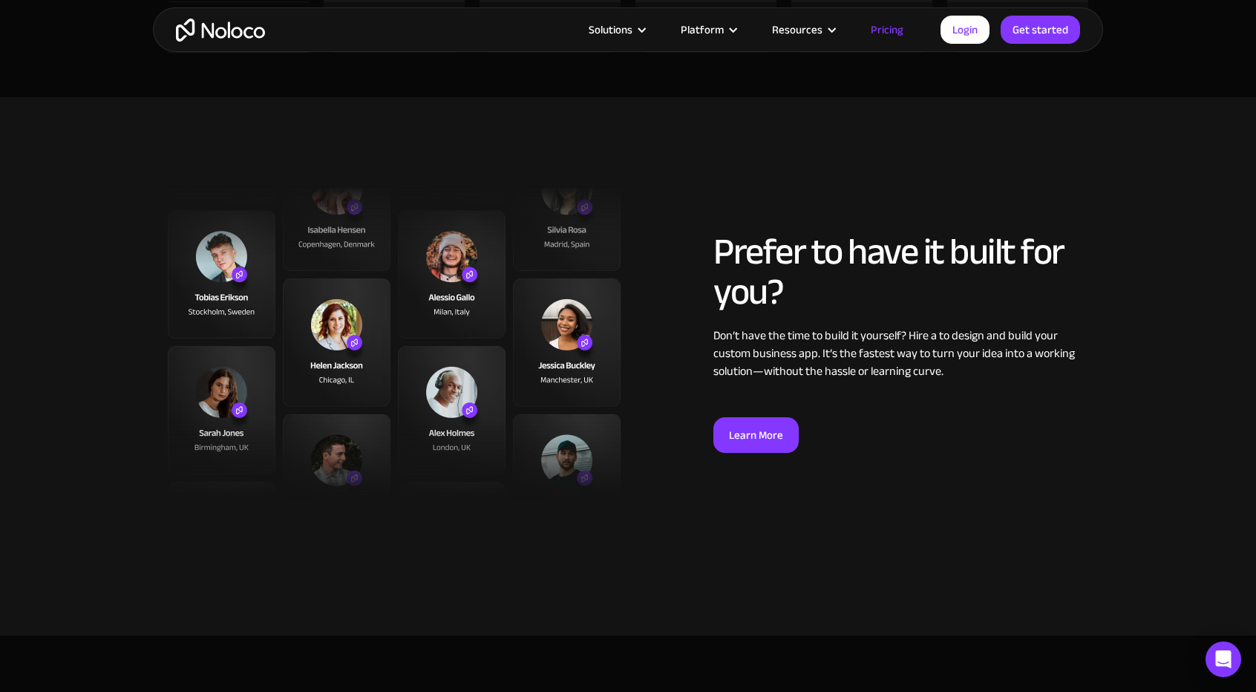
click at [913, 375] on div "Don’t have the time to build it yourself? Hire a to design and build your custo…" at bounding box center [901, 353] width 375 height 53
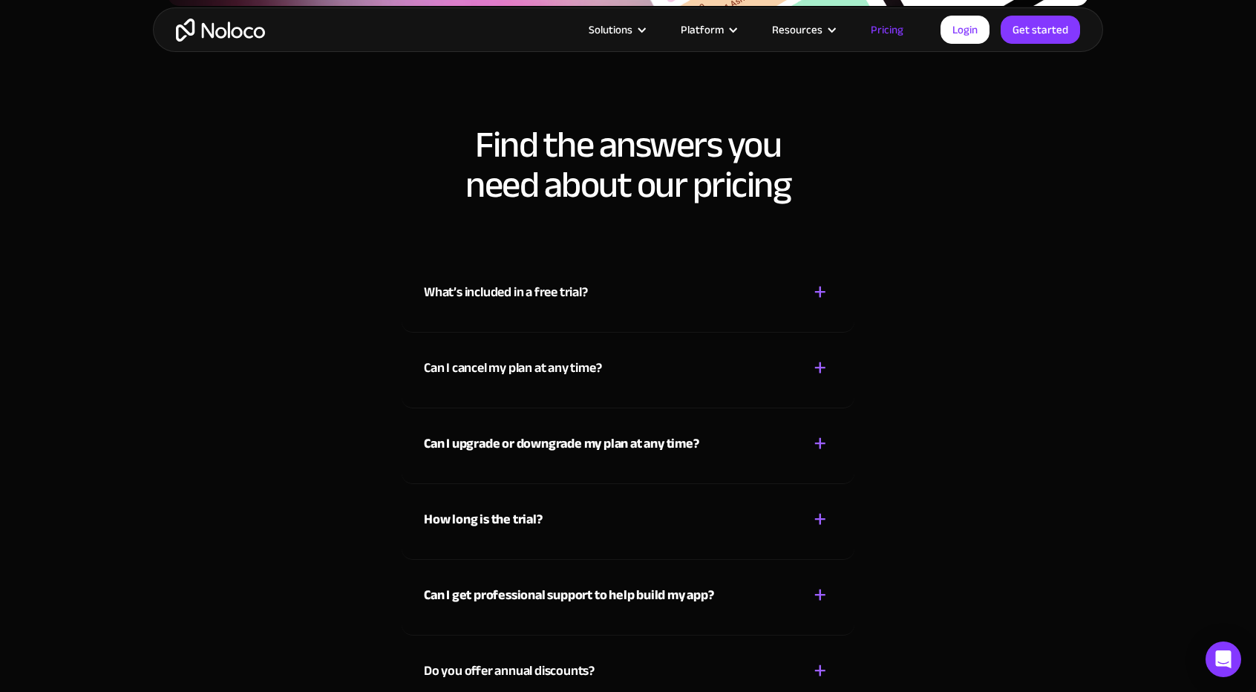
scroll to position [6609, 0]
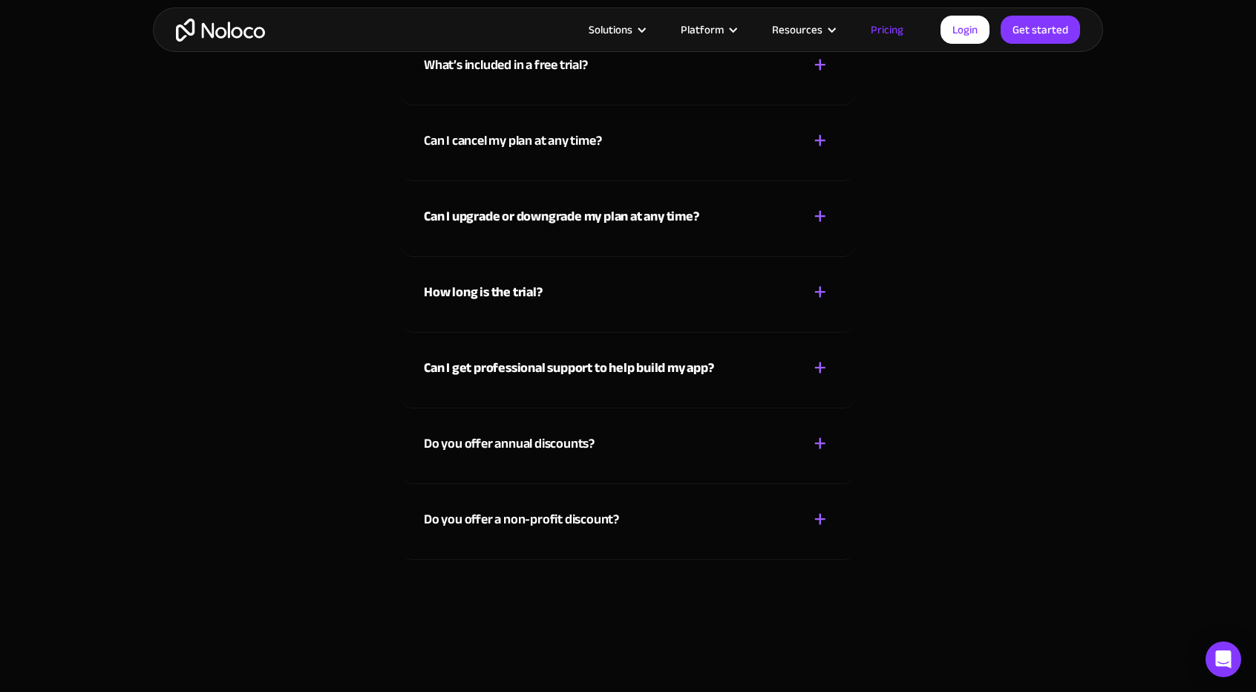
click at [451, 313] on div "How long is the trial? + - You can use Noloco for FREE, forever , but you can o…" at bounding box center [628, 295] width 453 height 76
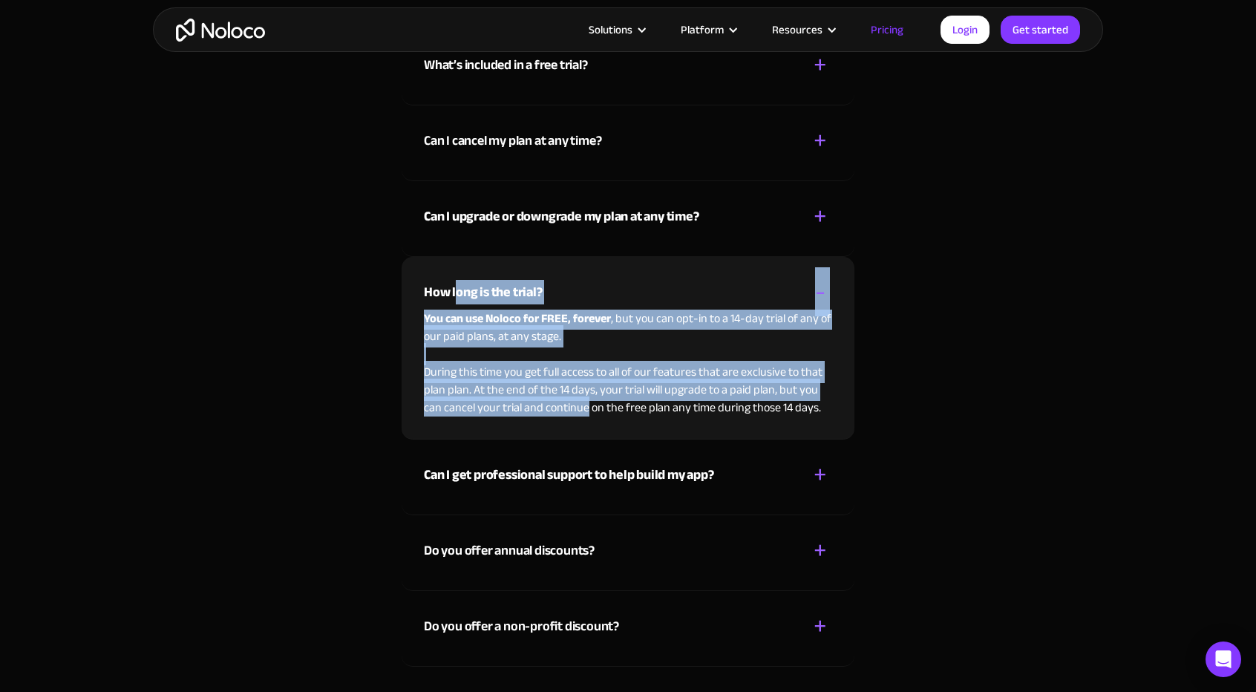
drag, startPoint x: 463, startPoint y: 314, endPoint x: 609, endPoint y: 410, distance: 174.9
click at [603, 409] on div "How long is the trial? + - You can use Noloco for FREE, forever , but you can o…" at bounding box center [628, 348] width 453 height 183
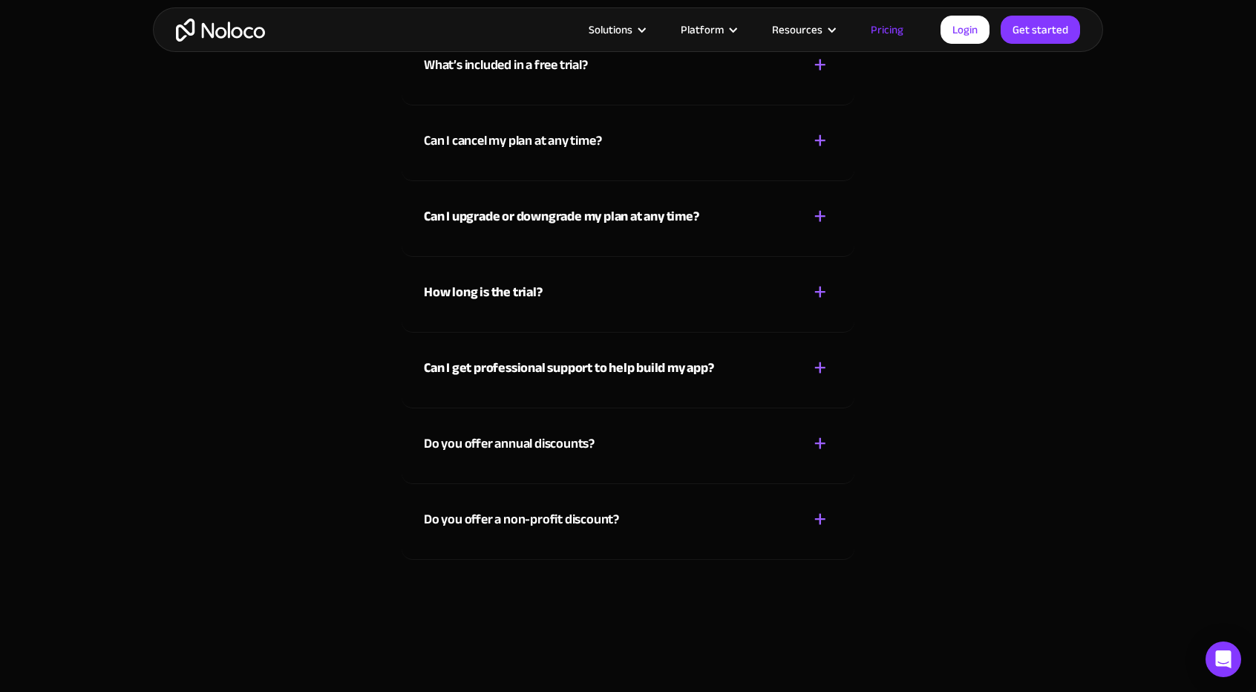
click at [632, 405] on div "Can I get professional support to help build my app? + - Yes, of course! Connec…" at bounding box center [628, 371] width 453 height 76
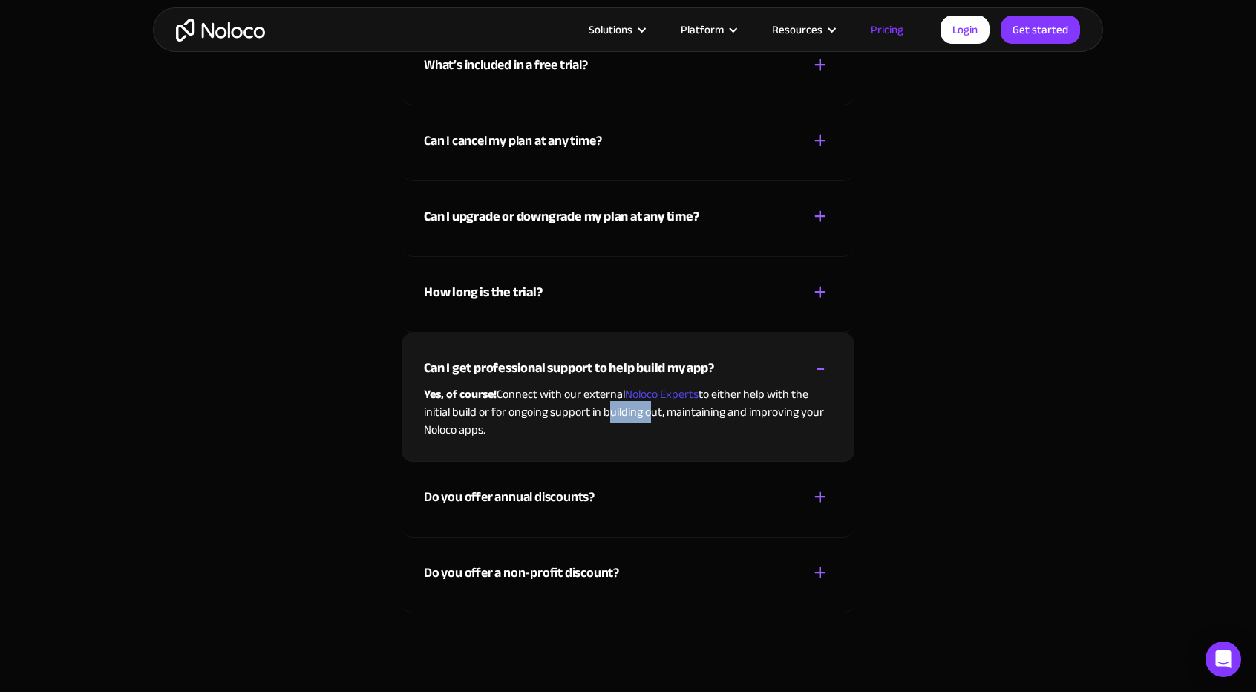
click at [632, 405] on div "Can I get professional support to help build my app? + - Yes, of course! Connec…" at bounding box center [628, 397] width 453 height 129
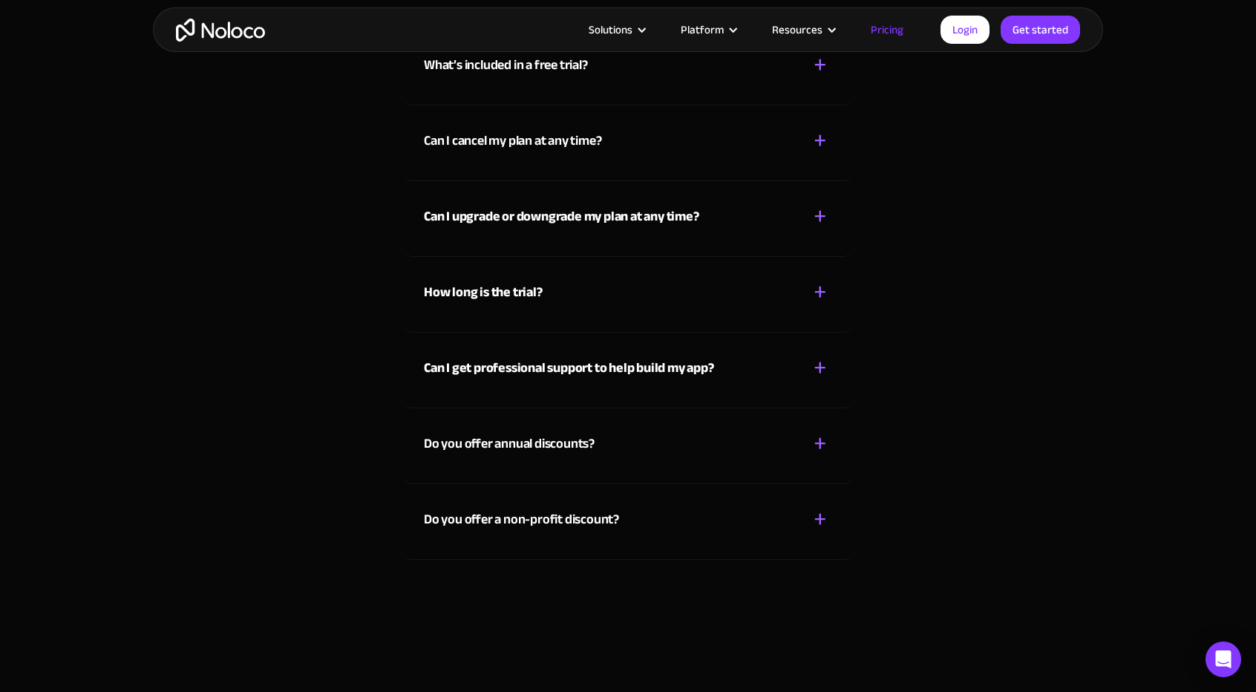
click at [590, 304] on div "How long is the trial? + -" at bounding box center [628, 283] width 408 height 53
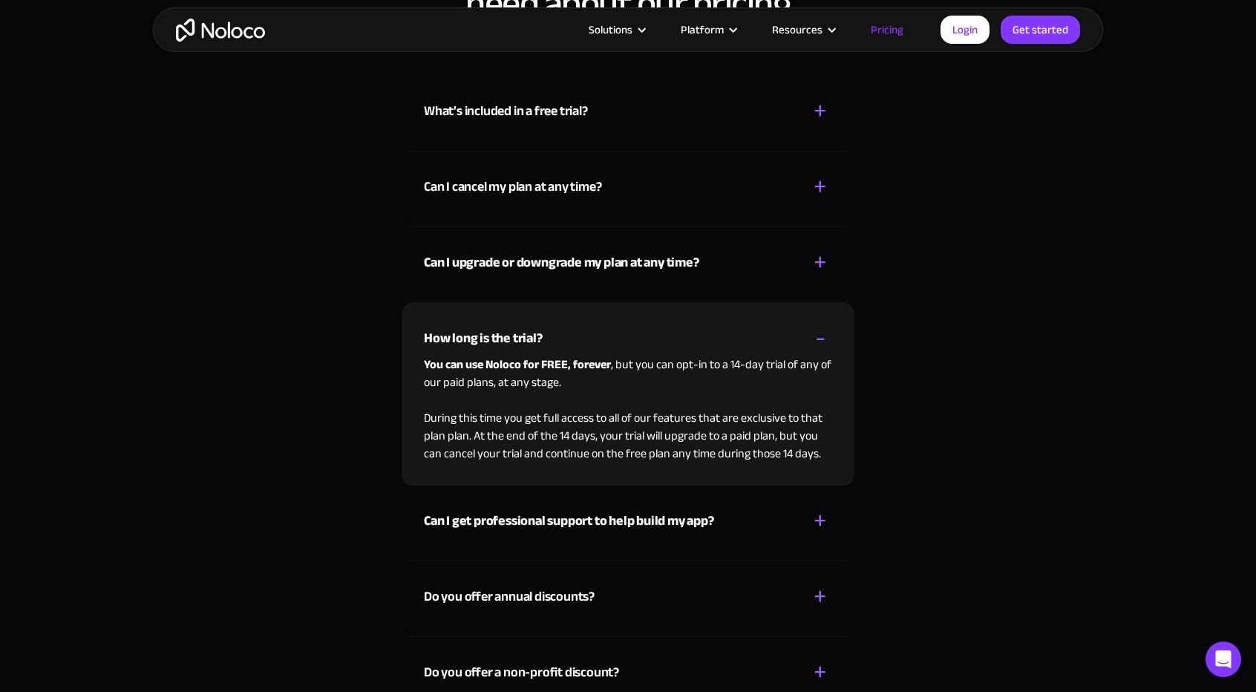
scroll to position [6535, 0]
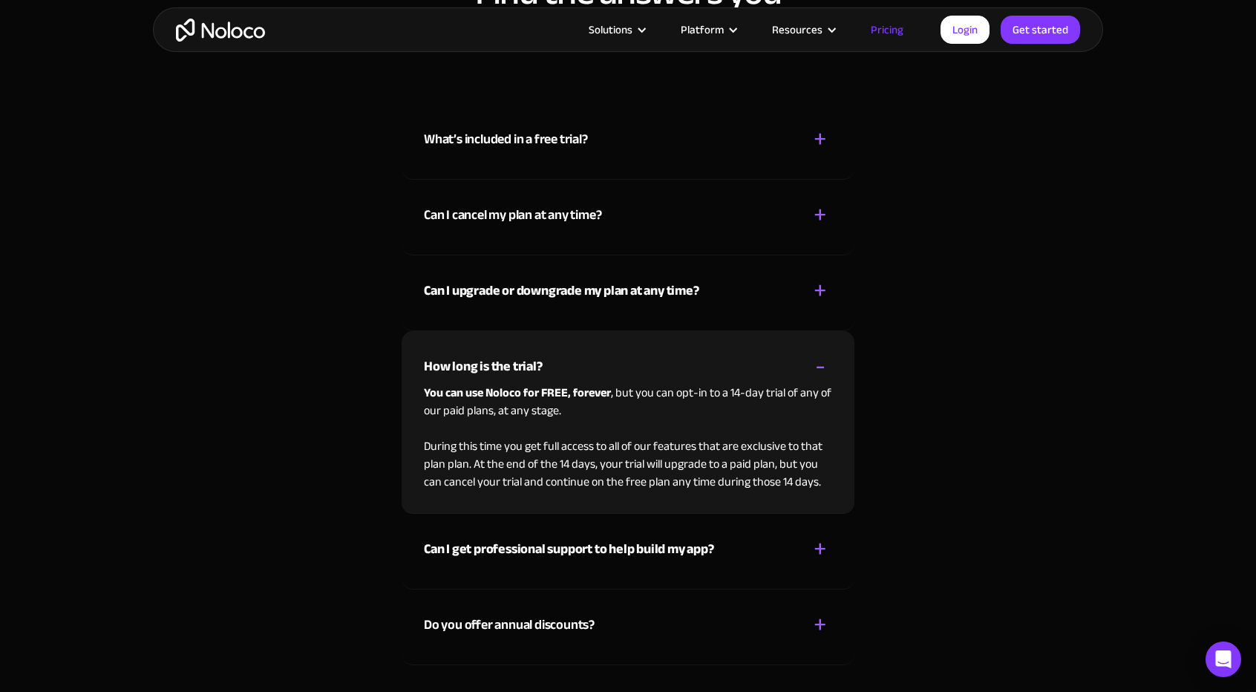
click at [596, 215] on div "Can I cancel my plan at any time?" at bounding box center [512, 215] width 177 height 22
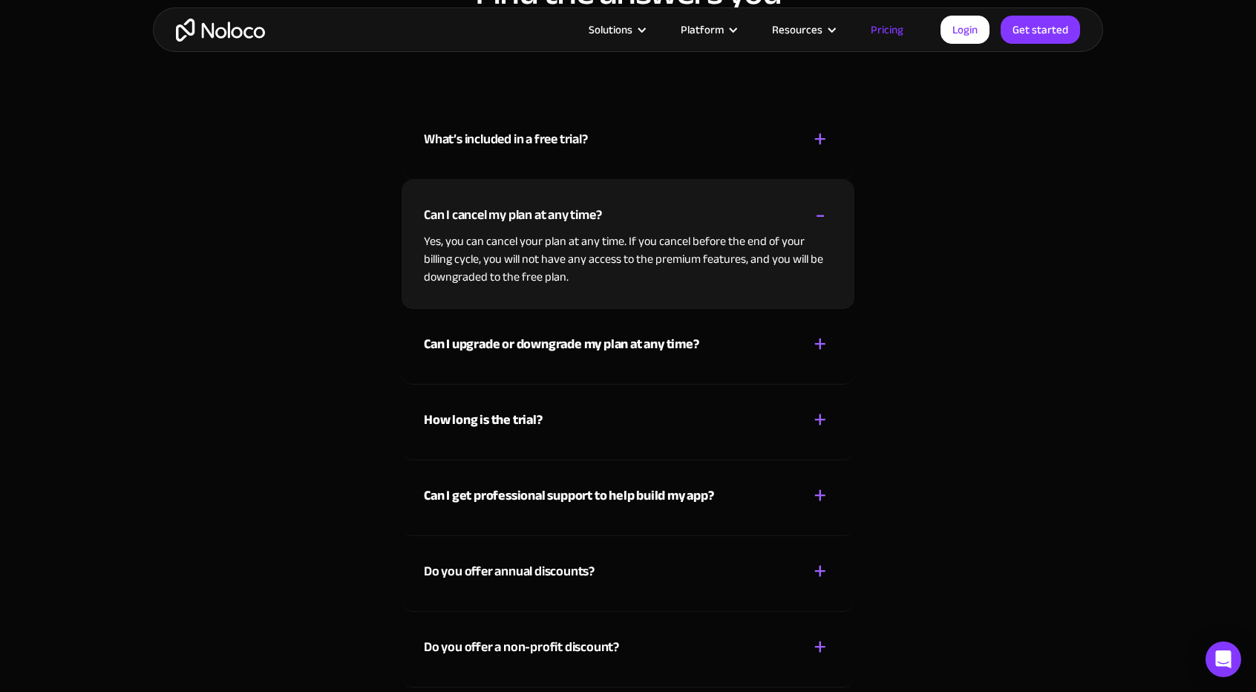
click at [584, 128] on div "What’s included in a free trial?" at bounding box center [506, 139] width 164 height 22
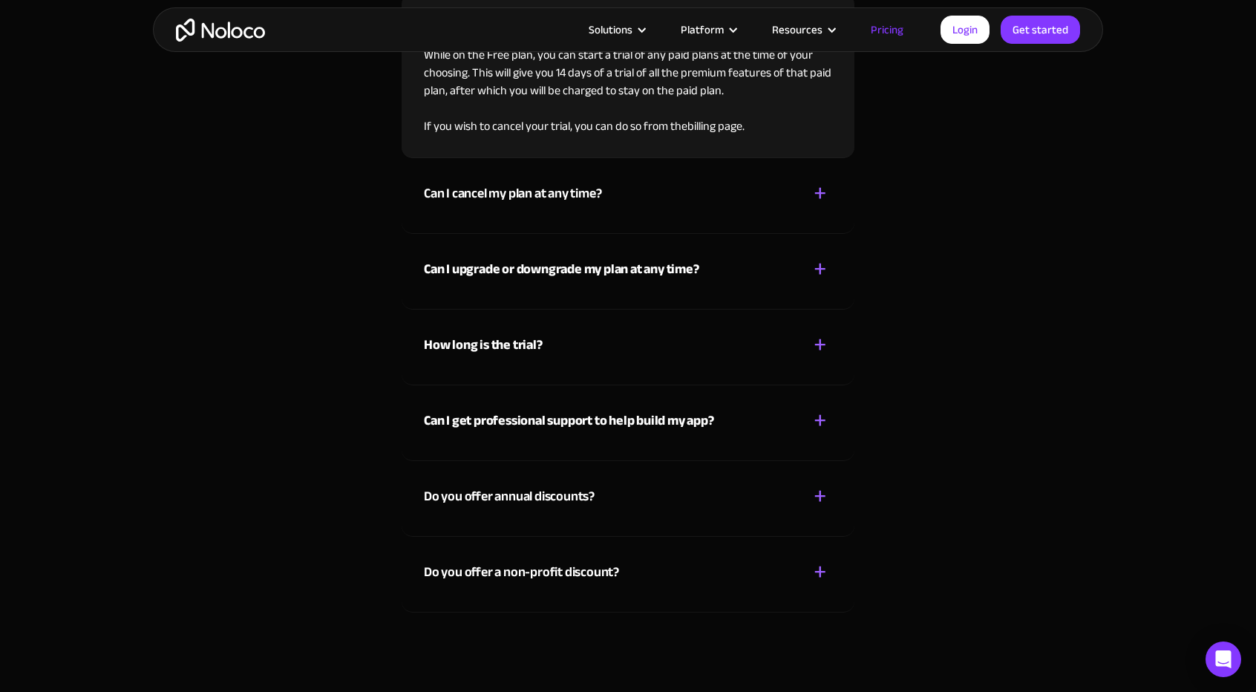
scroll to position [6460, 0]
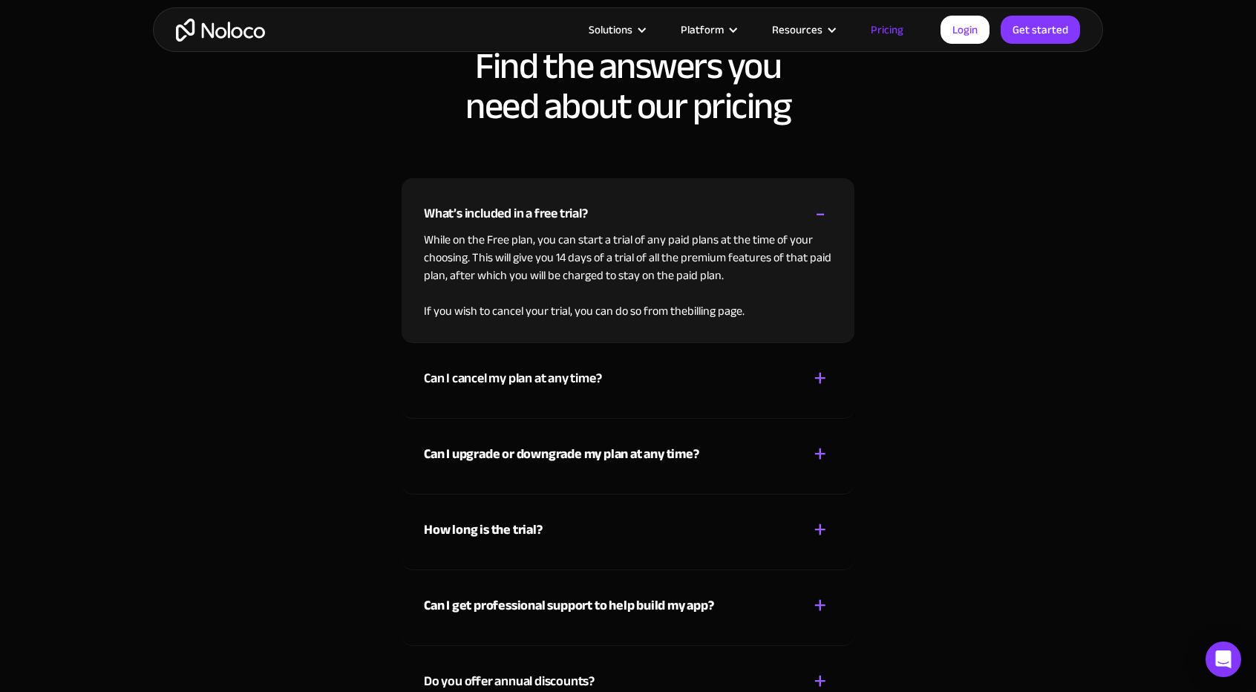
click at [226, 37] on img "home" at bounding box center [220, 30] width 89 height 23
